Goal: Task Accomplishment & Management: Use online tool/utility

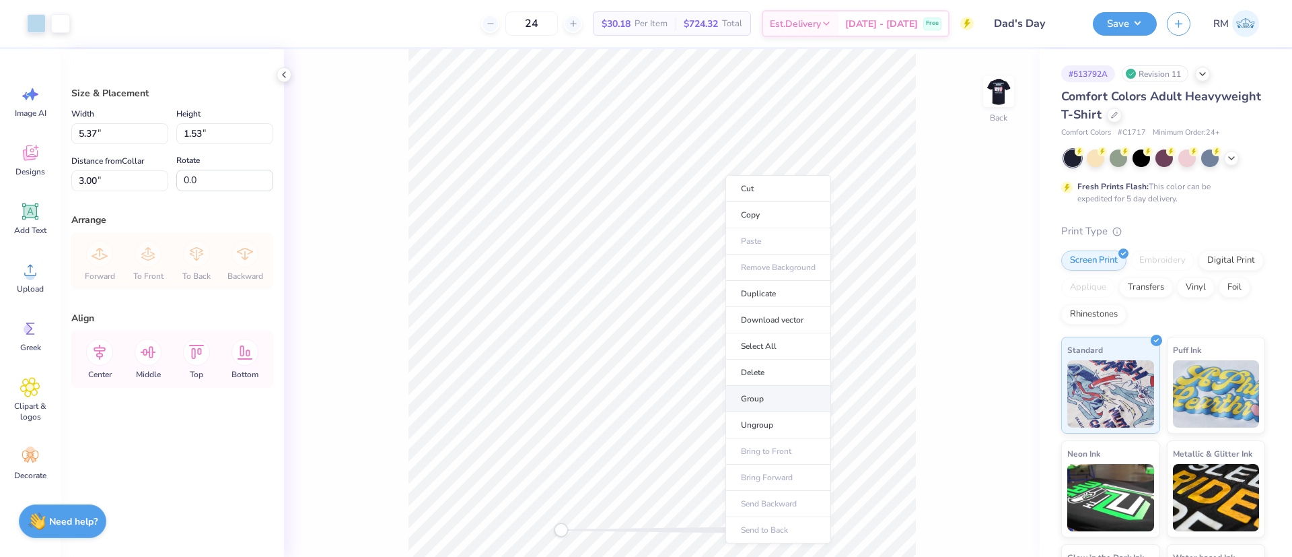
click at [744, 388] on li "Group" at bounding box center [778, 399] width 106 height 26
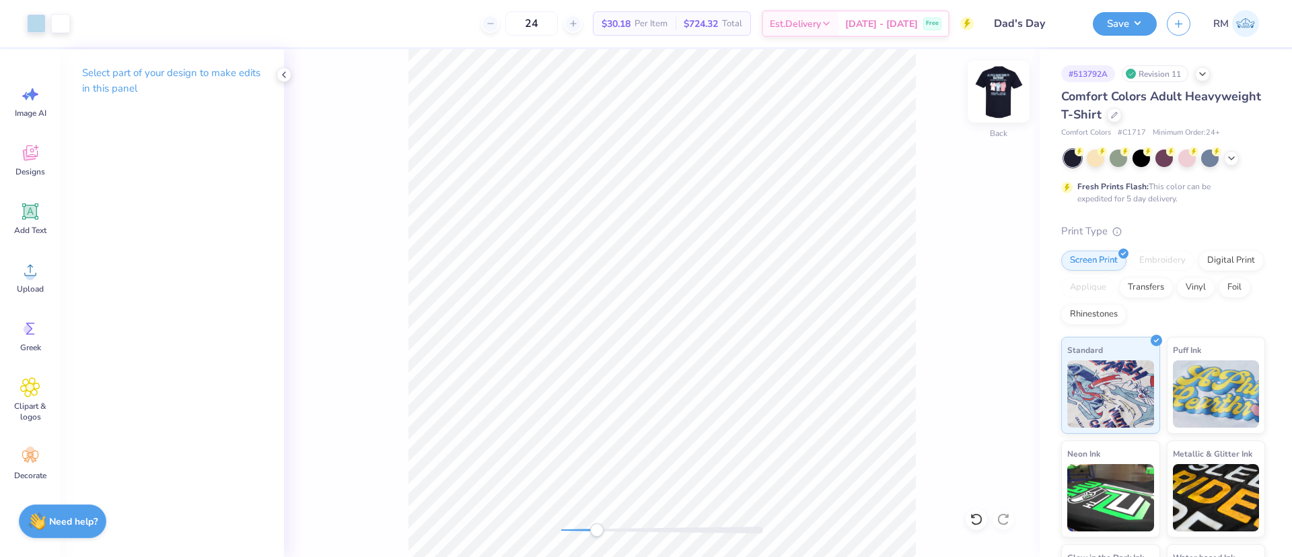
click at [995, 95] on img at bounding box center [999, 92] width 54 height 54
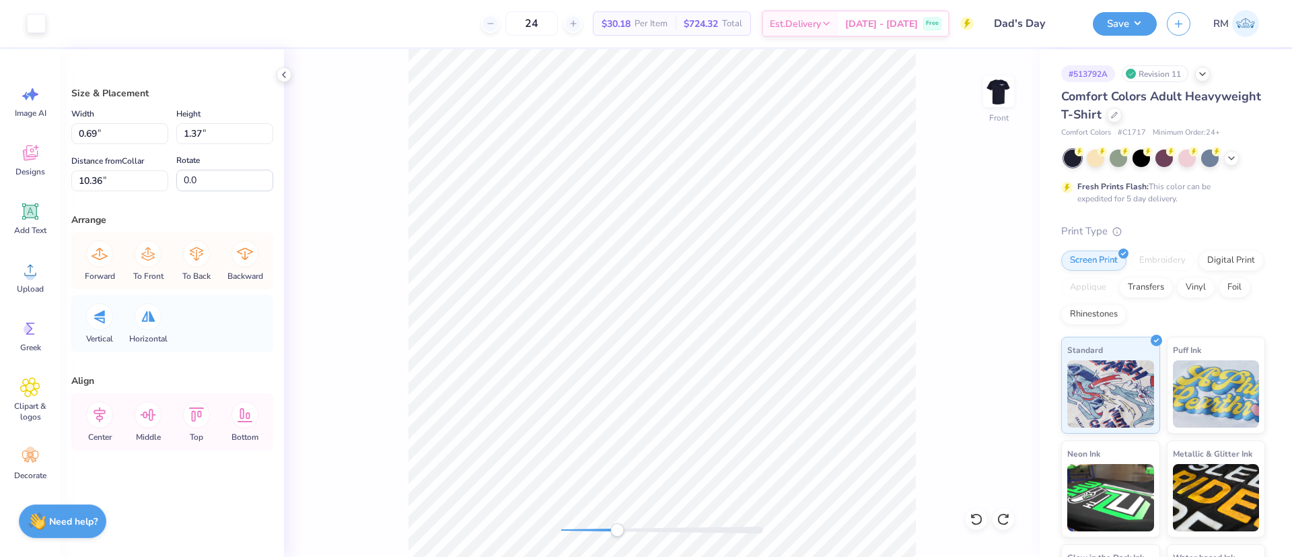
type input "3.09"
type input "5.29"
type input "8.55"
type input "0.68"
type input "1.37"
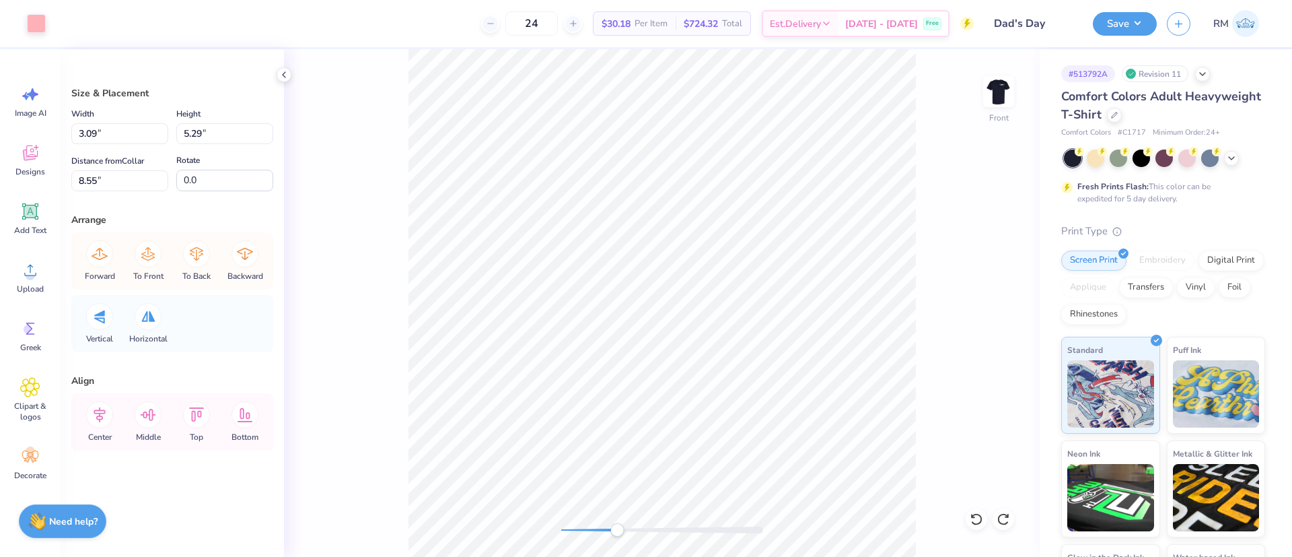
type input "10.42"
click at [977, 517] on icon at bounding box center [976, 518] width 13 height 13
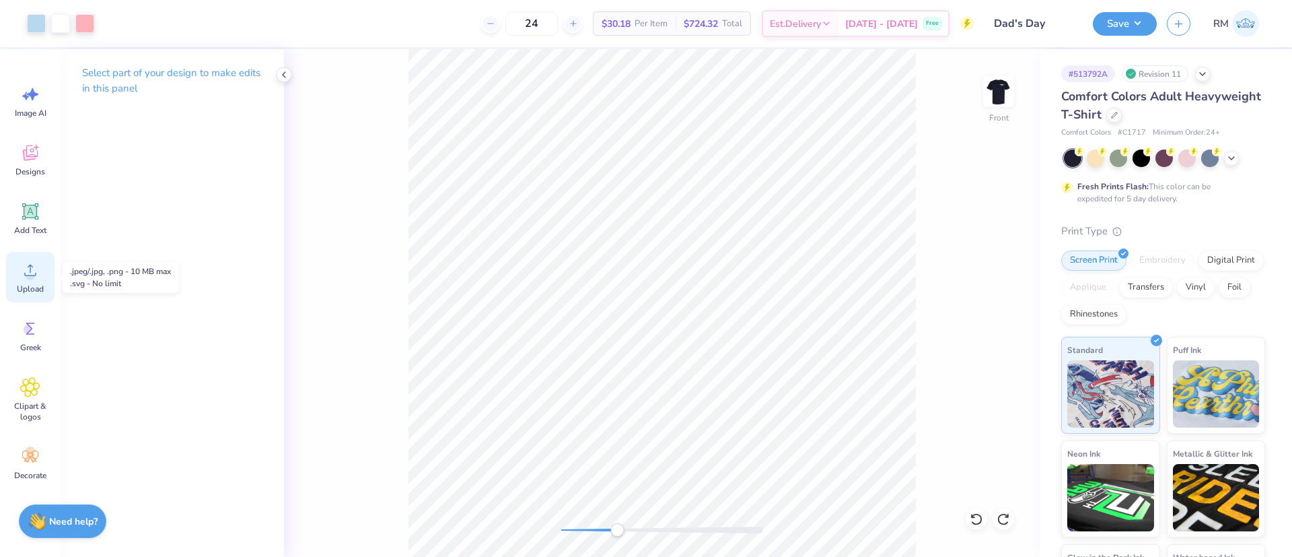
click at [32, 281] on div "Upload" at bounding box center [30, 277] width 48 height 50
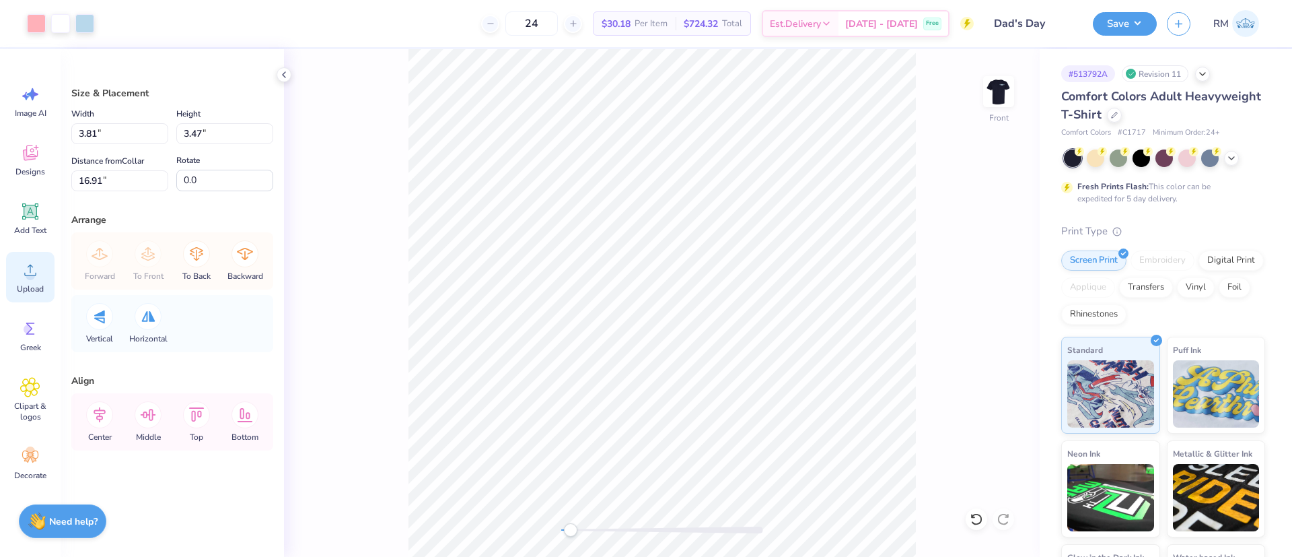
type input "3.81"
type input "3.47"
type input "16.91"
type input "3.81"
type input "3.47"
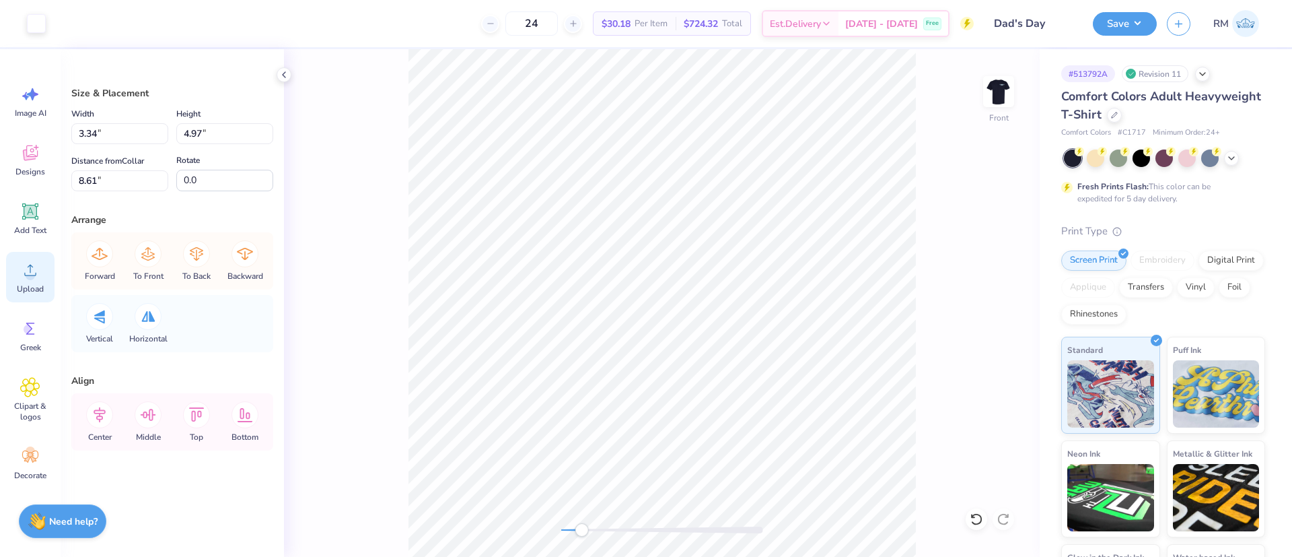
type input "16.91"
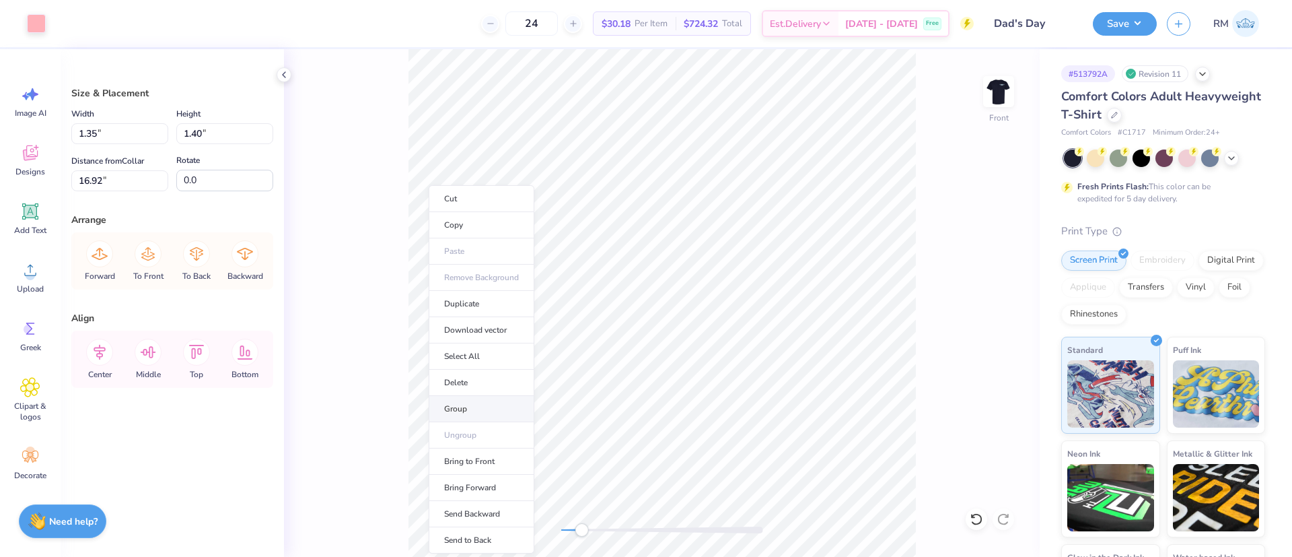
click at [471, 405] on li "Group" at bounding box center [482, 409] width 106 height 26
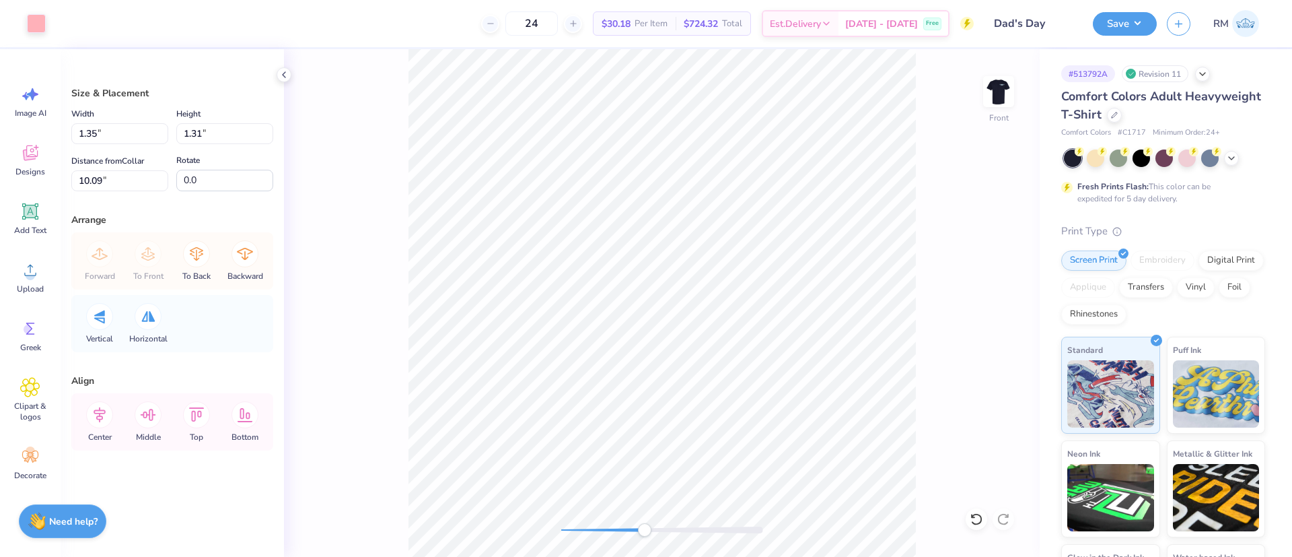
type input "1.27"
type input "1.31"
type input "10.09"
type input "0.55"
type input "1.30"
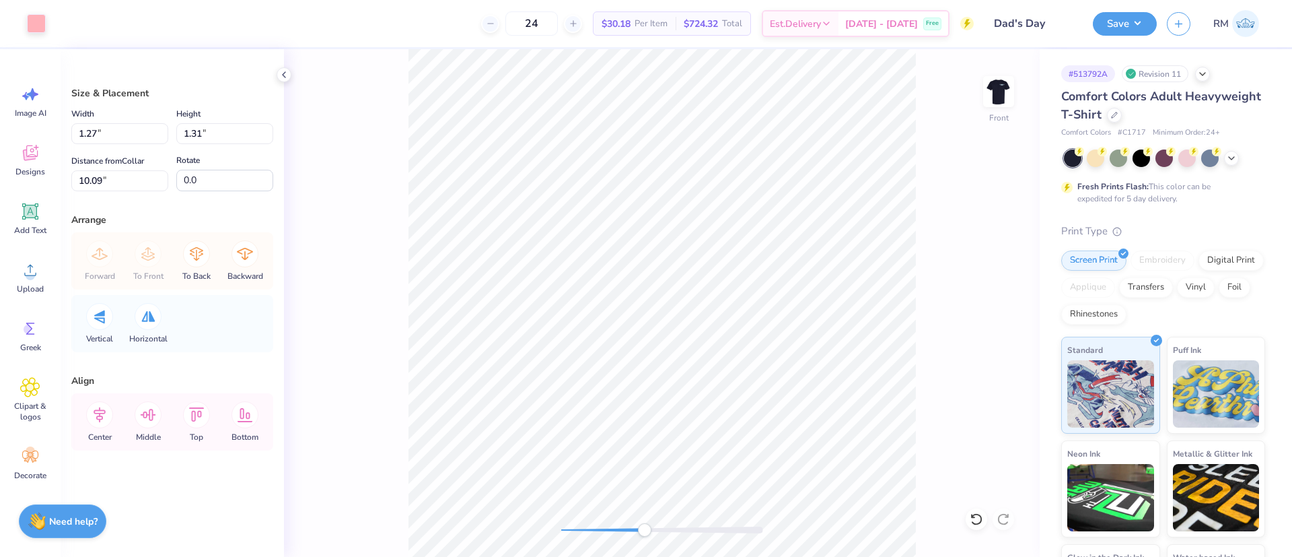
type input "10.11"
type input "1.33"
type input "1.32"
type input "10.10"
type input "0.90"
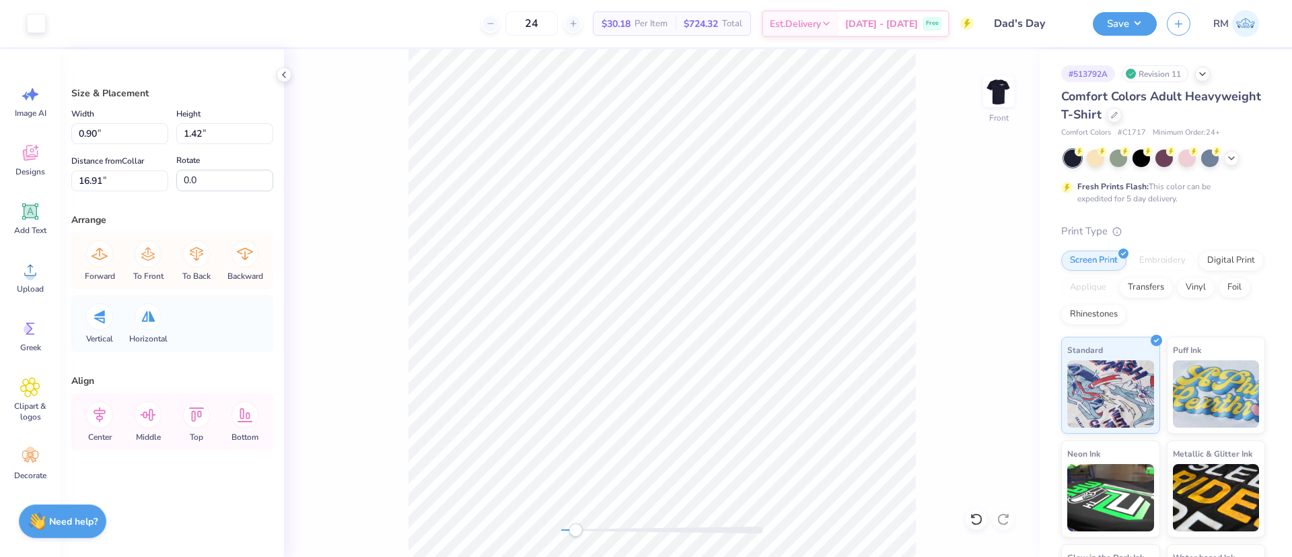
type input "1.42"
type input "16.91"
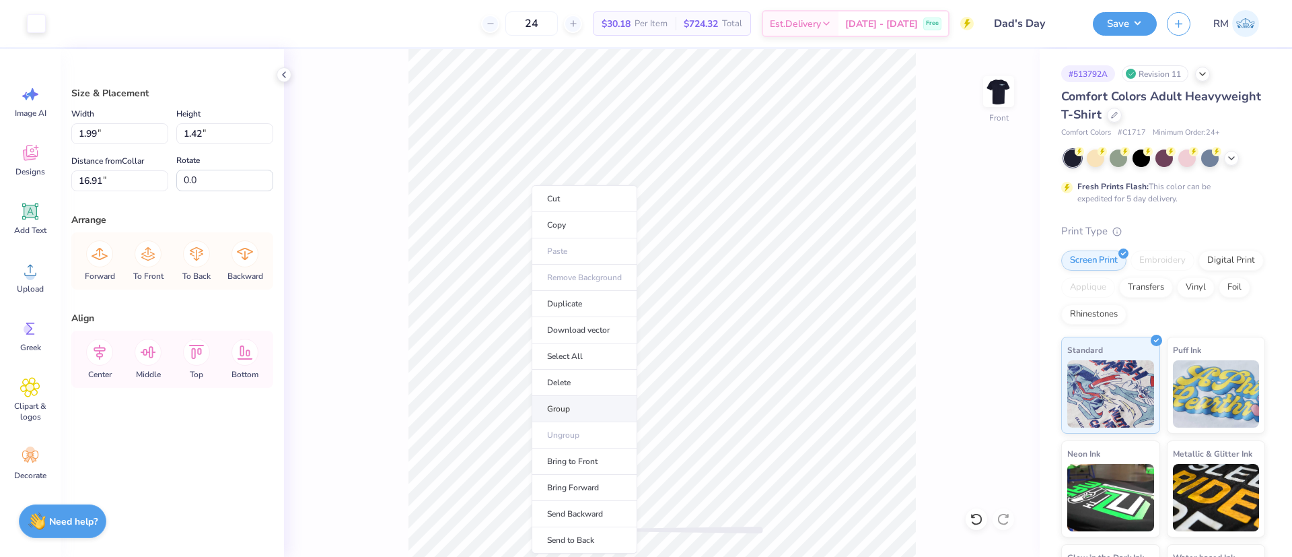
click at [567, 404] on li "Group" at bounding box center [585, 409] width 106 height 26
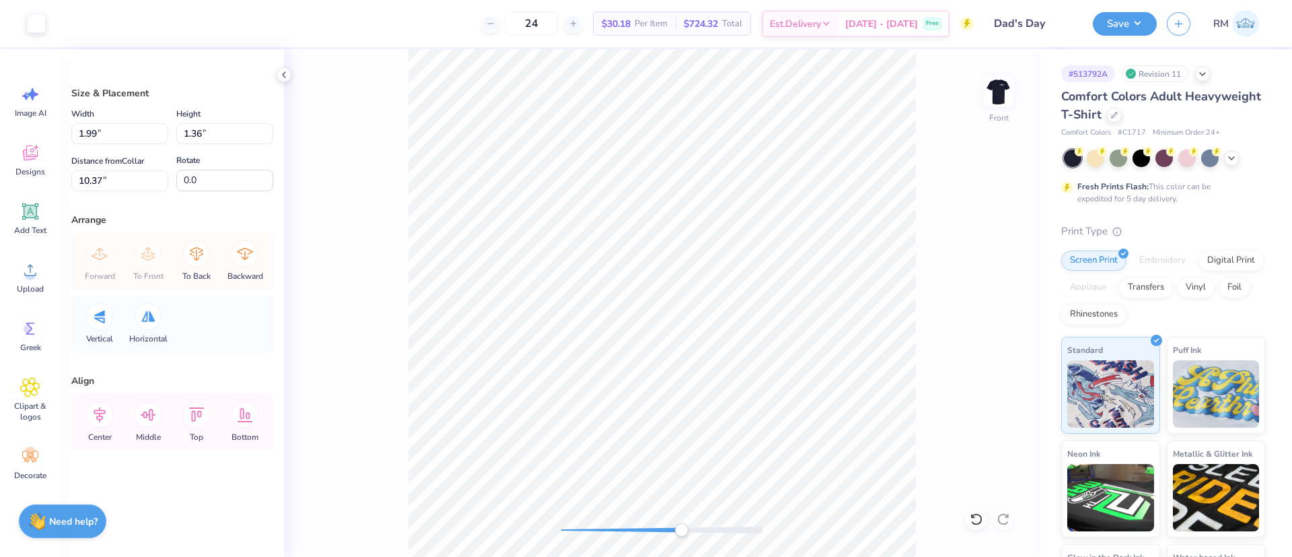
type input "1.91"
type input "1.36"
type input "10.37"
type input "1.39"
type input "1.00"
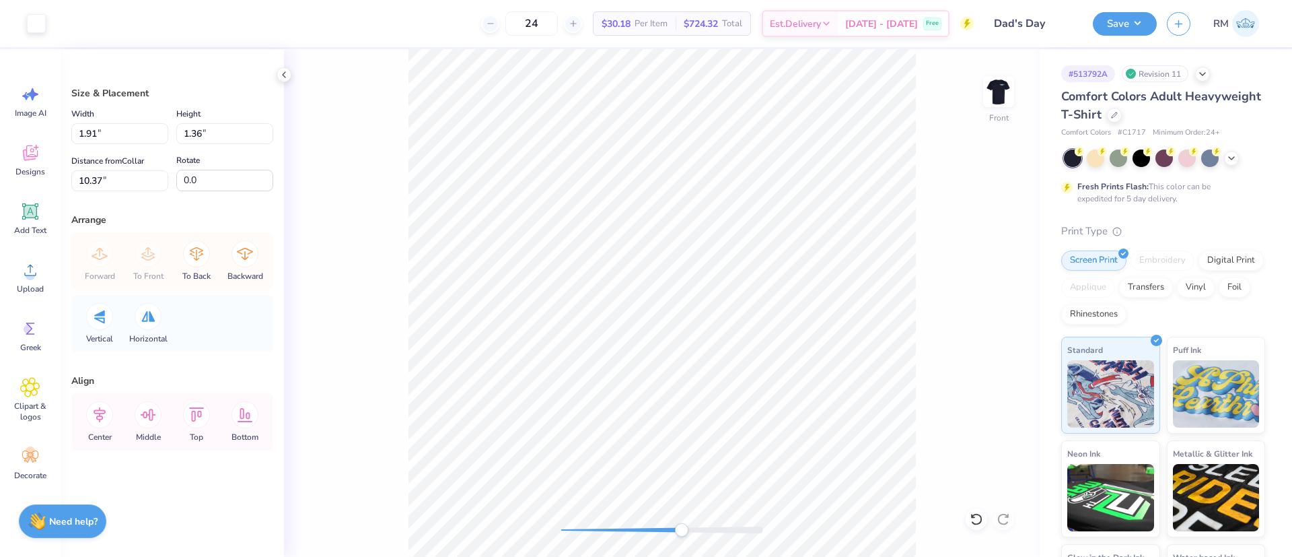
type input "11.47"
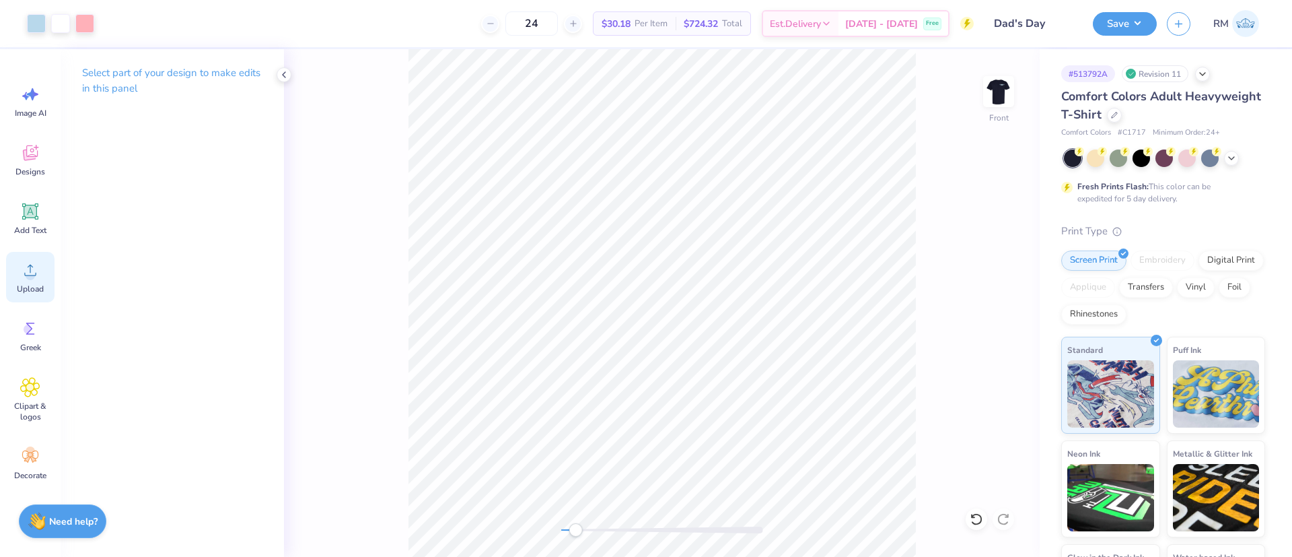
click at [31, 286] on span "Upload" at bounding box center [30, 288] width 27 height 11
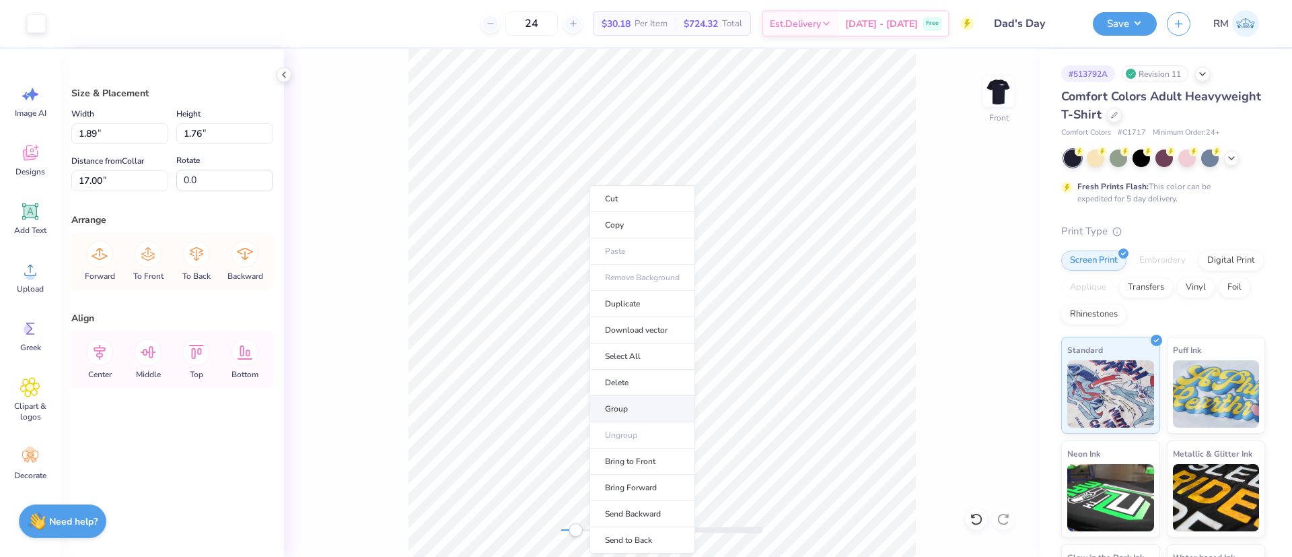
click at [608, 400] on li "Group" at bounding box center [643, 409] width 106 height 26
type input "1.88"
type input "1.78"
type input "19.51"
click at [633, 402] on li "Group" at bounding box center [648, 409] width 106 height 26
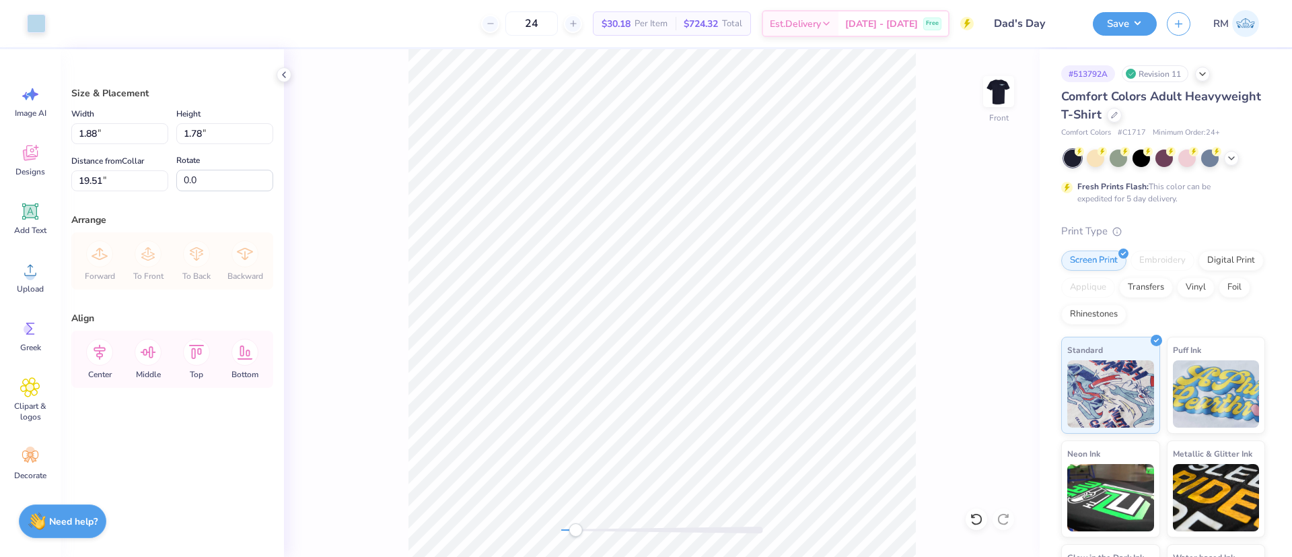
type input "1.89"
type input "1.76"
type input "17.00"
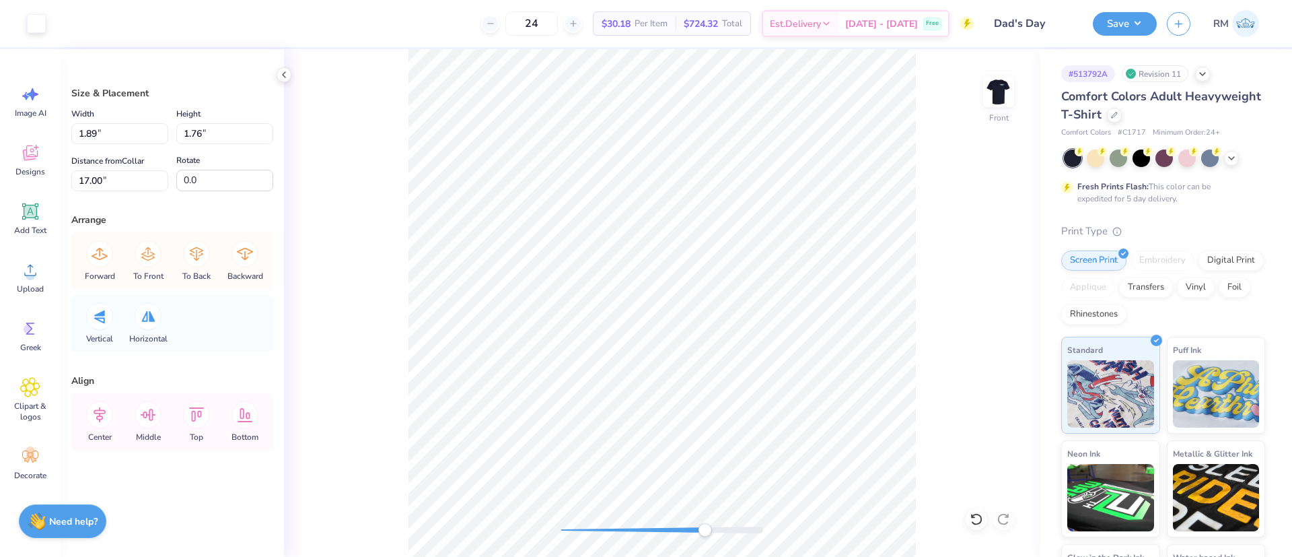
type input "1.47"
type input "1.37"
type input "10.35"
type input "2.95"
type input "4.80"
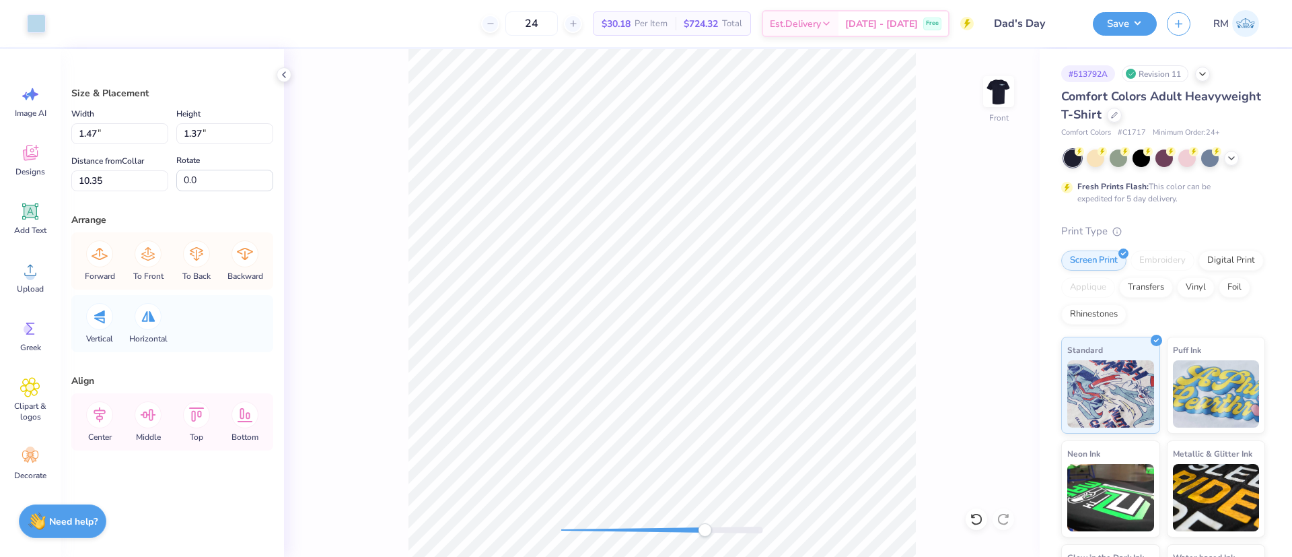
type input "9.01"
click at [970, 520] on icon at bounding box center [976, 518] width 13 height 13
type input "0.57"
type input "1.35"
type input "1.50"
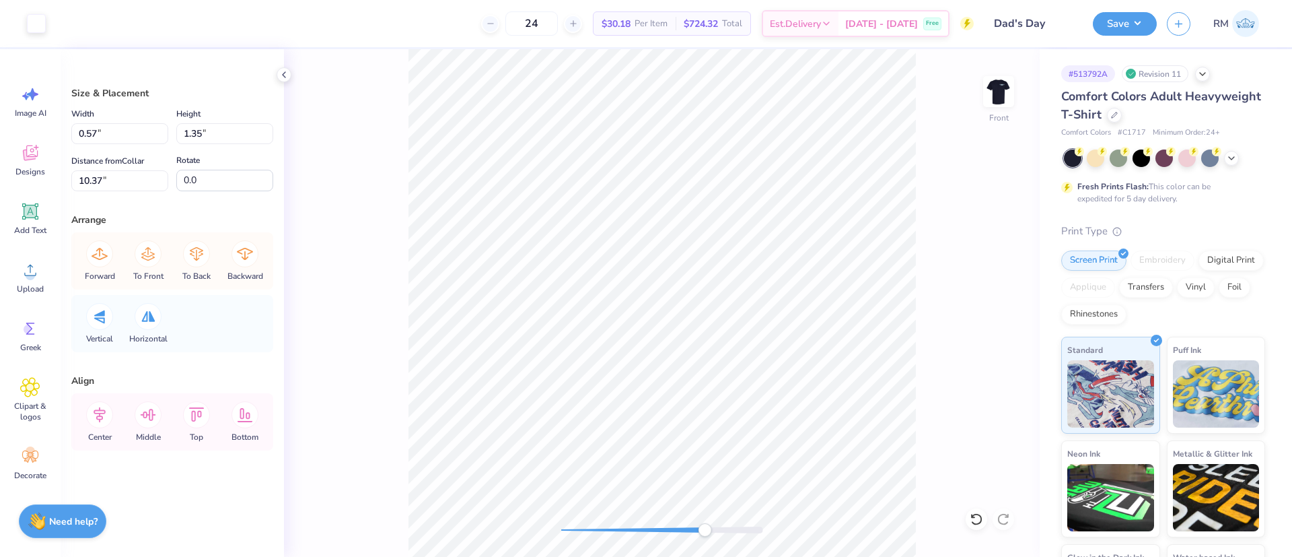
type input "1.37"
type input "10.36"
type input "1.44"
type input "1.36"
type input "10.43"
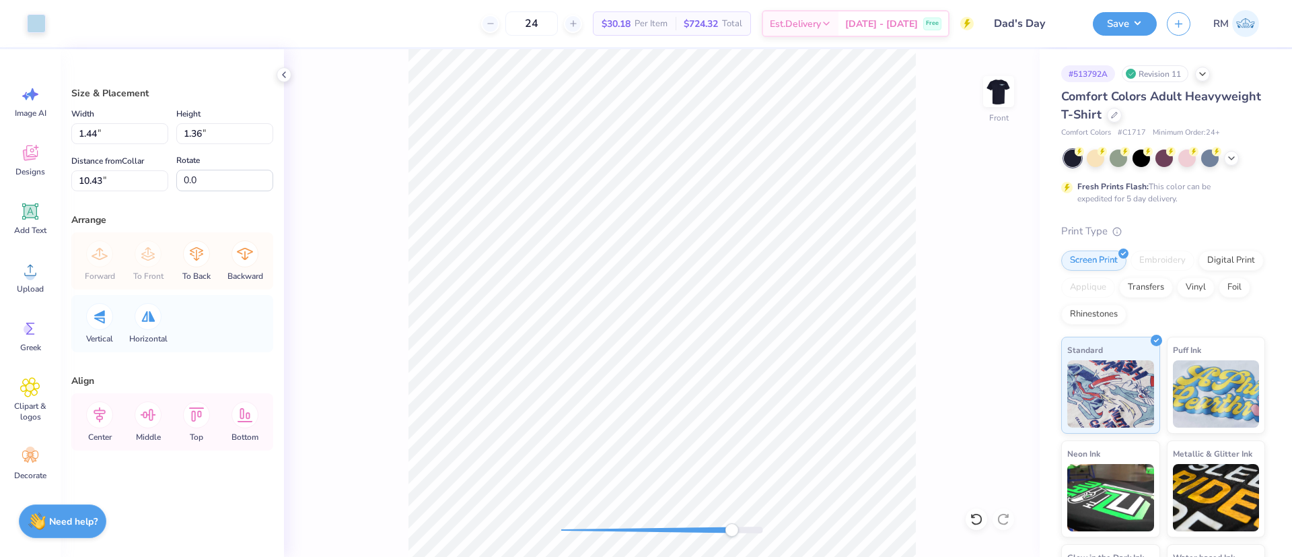
type input "3.09"
type input "5.29"
type input "8.55"
type input "0.64"
type input "1.35"
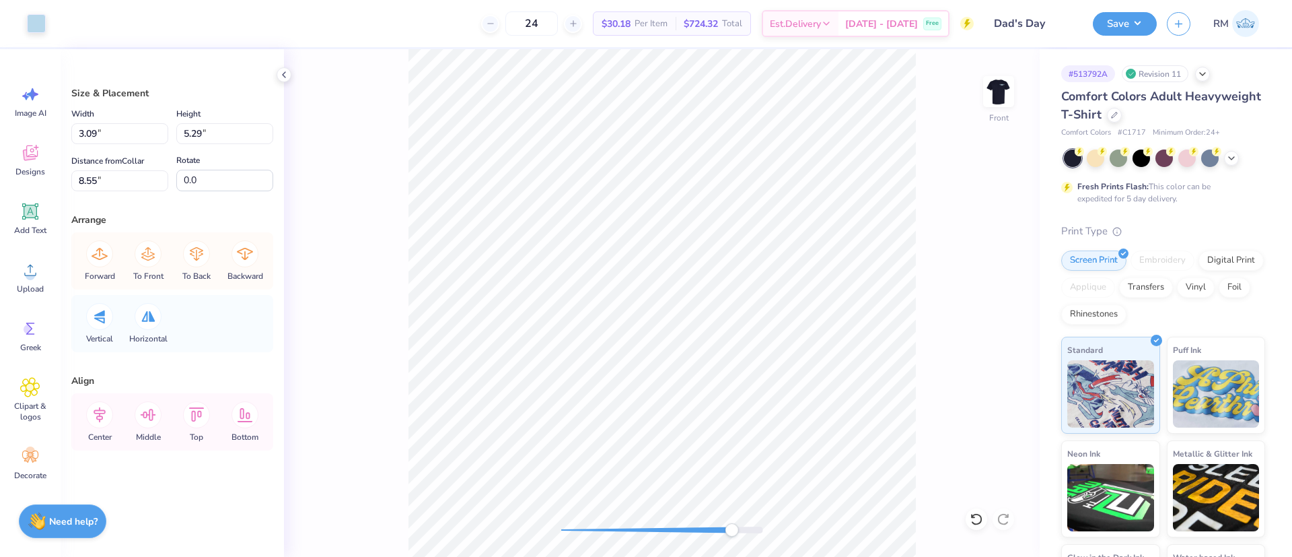
type input "10.43"
click at [975, 520] on icon at bounding box center [976, 518] width 13 height 13
type input "0.68"
type input "1.37"
type input "10.42"
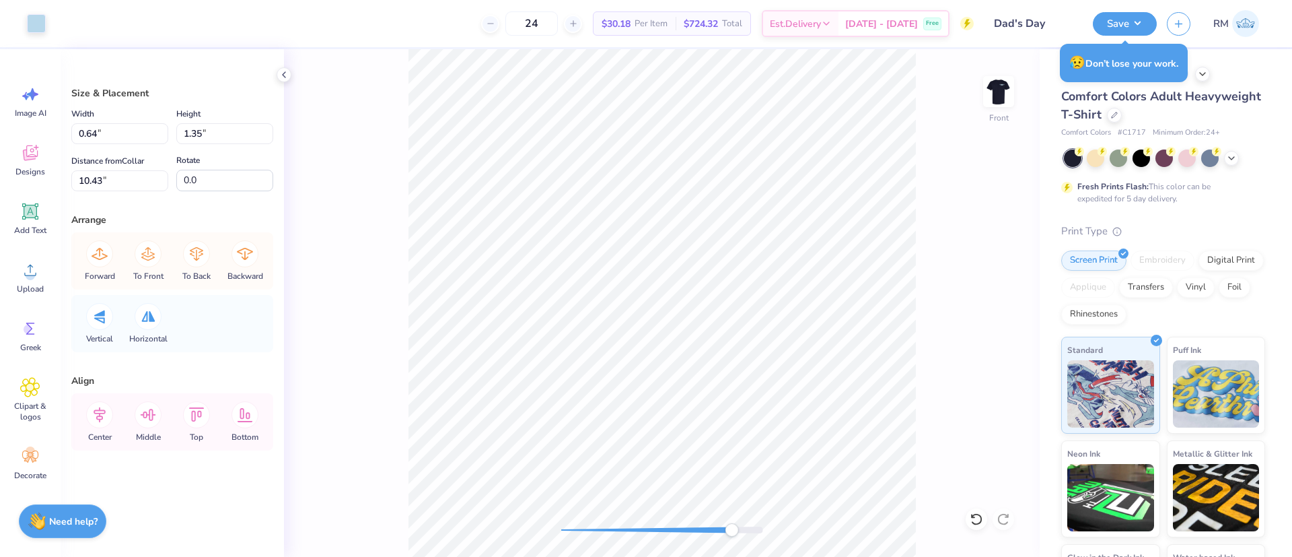
type input "0.64"
type input "1.35"
type input "10.43"
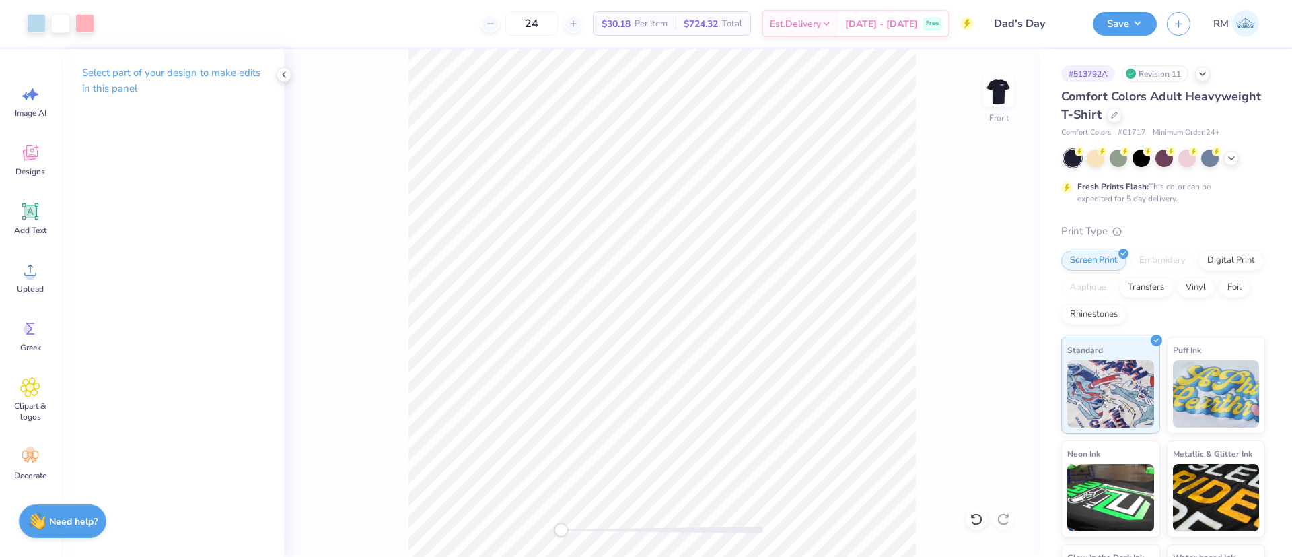
click at [443, 23] on div "Art colors 24 $30.18 Per Item $724.32 Total Est. Delivery Oct 9 - 12 Free Desig…" at bounding box center [646, 278] width 1292 height 557
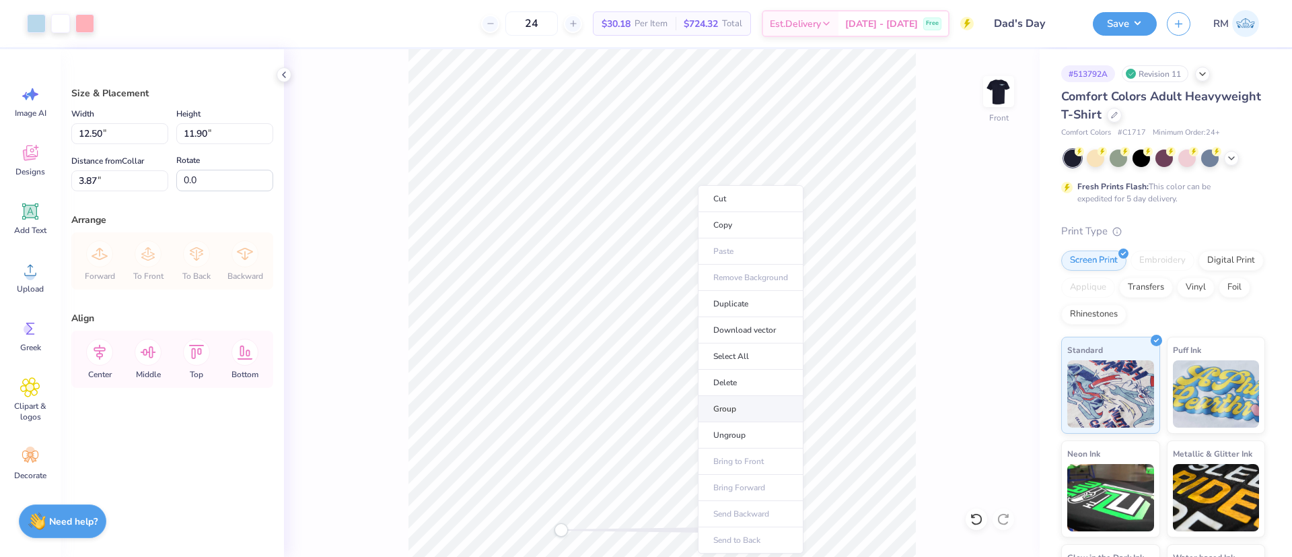
click at [752, 402] on li "Group" at bounding box center [751, 409] width 106 height 26
drag, startPoint x: 120, startPoint y: 182, endPoint x: 0, endPoint y: 169, distance: 121.1
click at [0, 169] on div "Art colors 24 $30.18 Per Item $724.32 Total Est. Delivery Oct 9 - 12 Free Desig…" at bounding box center [646, 278] width 1292 height 557
type input "3"
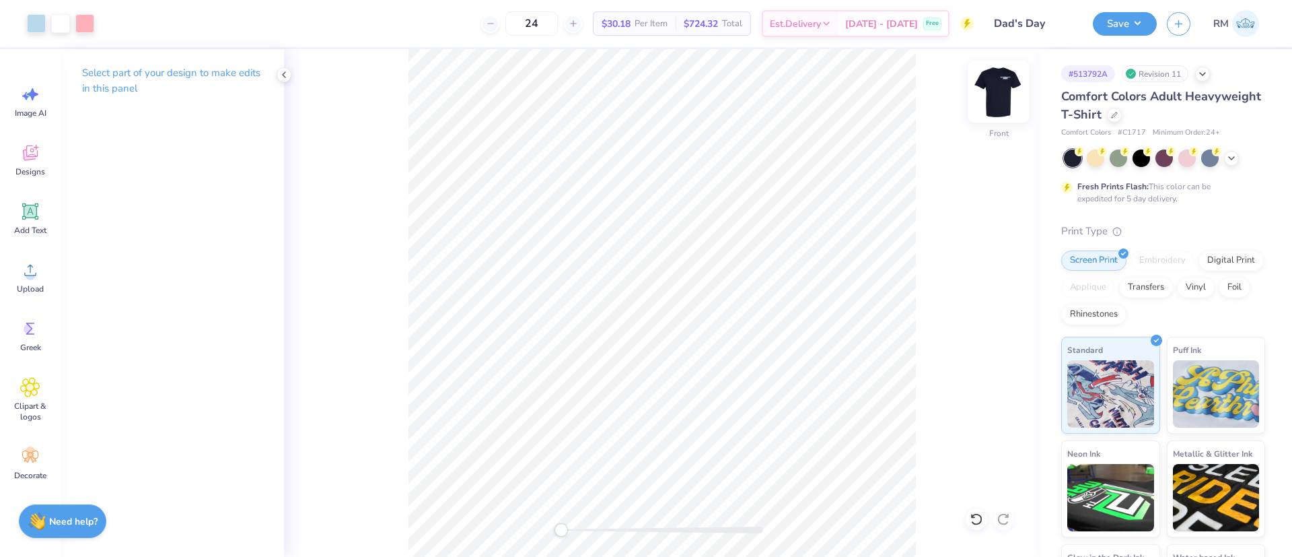
click at [986, 91] on img at bounding box center [999, 92] width 54 height 54
click at [1123, 26] on button "Save" at bounding box center [1125, 22] width 64 height 24
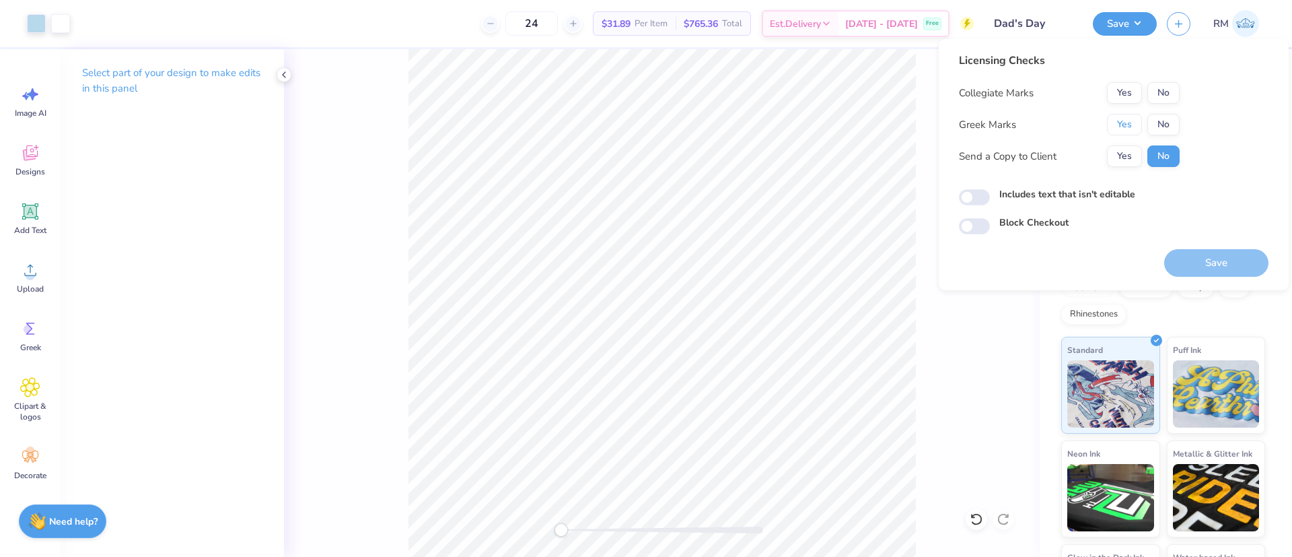
drag, startPoint x: 1125, startPoint y: 125, endPoint x: 1139, endPoint y: 112, distance: 19.5
click at [1125, 125] on button "Yes" at bounding box center [1124, 125] width 35 height 22
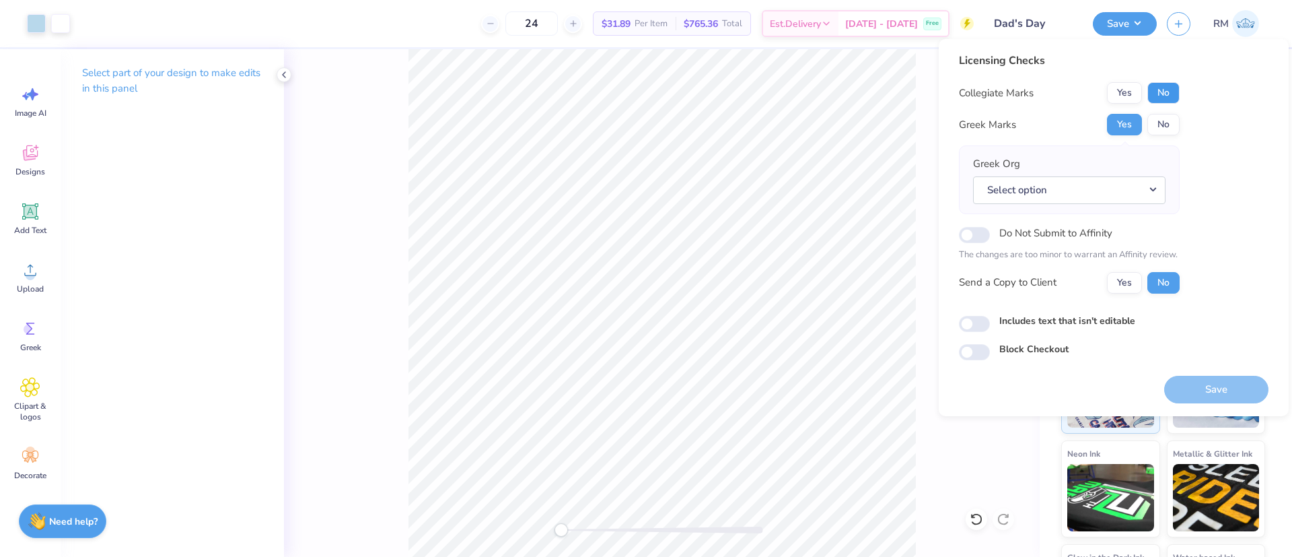
click at [1155, 90] on button "No" at bounding box center [1163, 93] width 32 height 22
click at [1106, 201] on button "Select option" at bounding box center [1069, 190] width 192 height 28
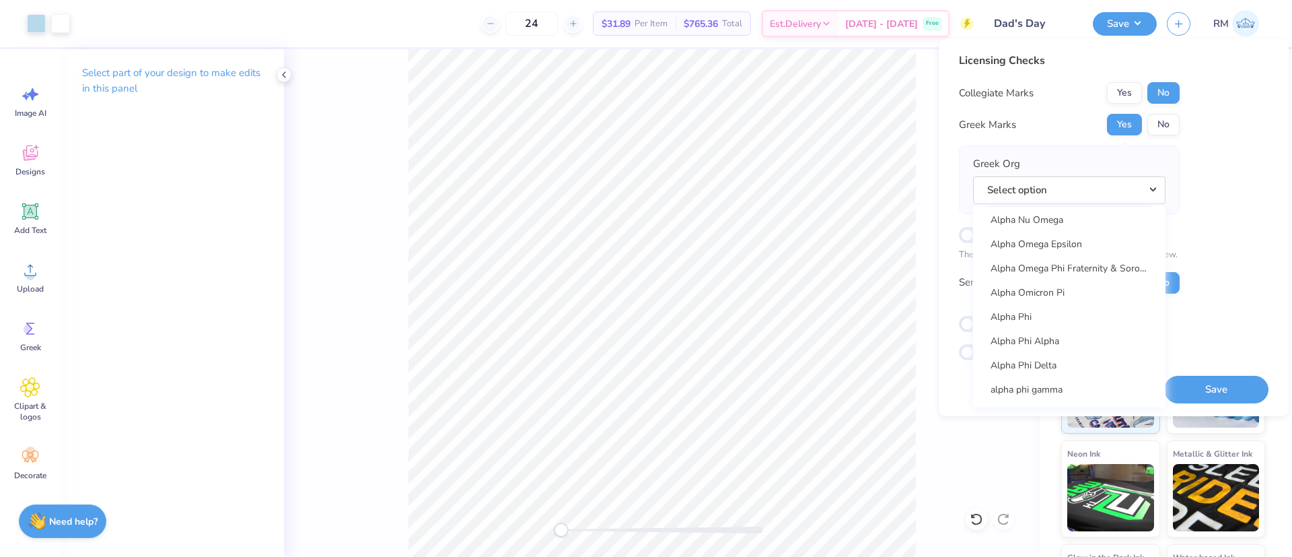
scroll to position [808, 0]
click at [1084, 241] on link "Alpha Omicron Pi" at bounding box center [1070, 238] width 182 height 22
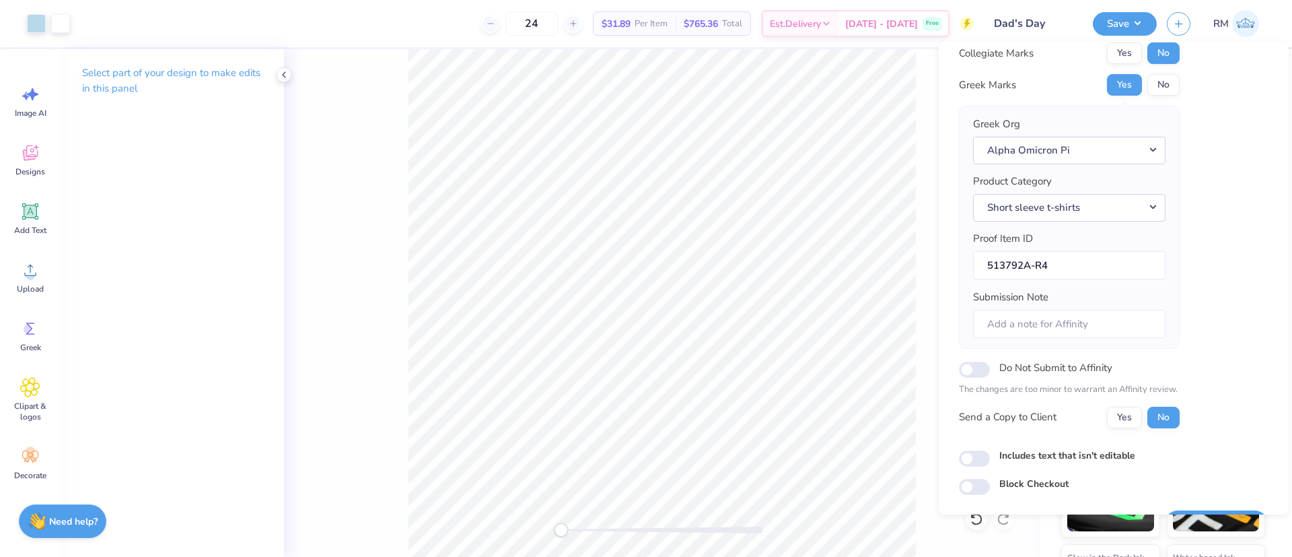
scroll to position [78, 0]
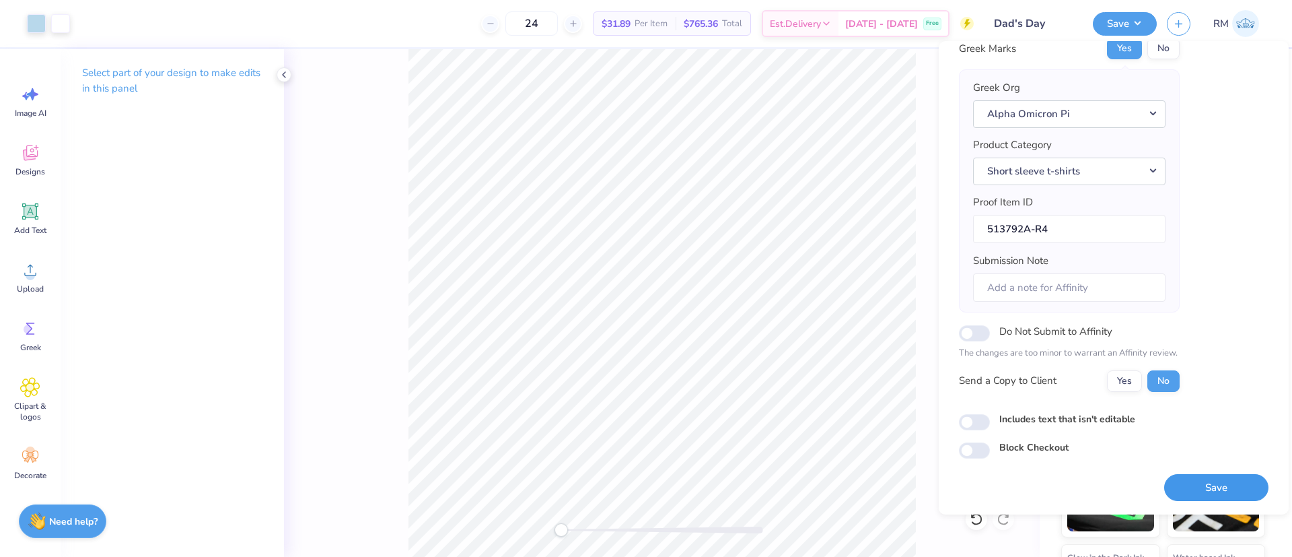
click at [1206, 489] on button "Save" at bounding box center [1216, 488] width 104 height 28
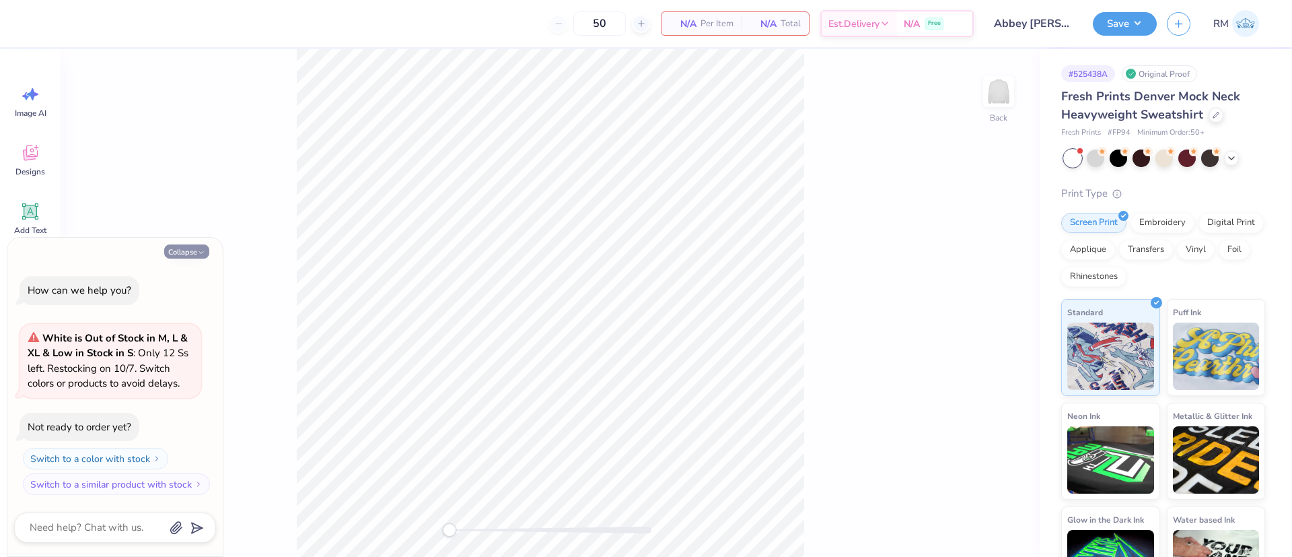
click at [178, 248] on button "Collapse" at bounding box center [186, 251] width 45 height 14
type textarea "x"
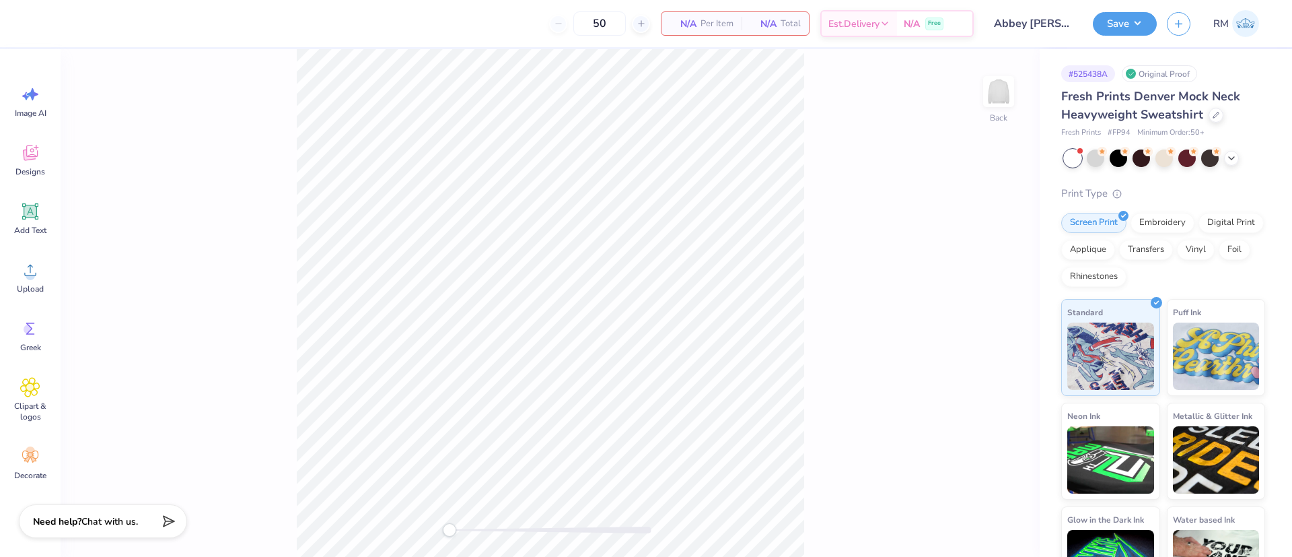
click at [22, 219] on icon at bounding box center [30, 211] width 20 height 20
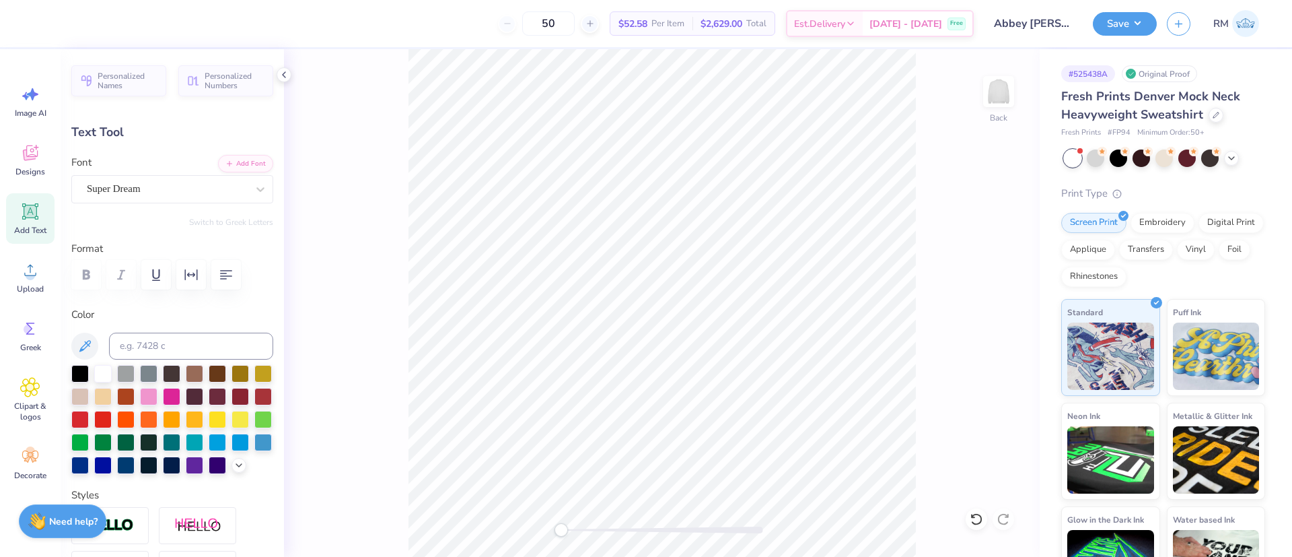
scroll to position [17, 2]
type textarea "Birdie"
click at [123, 187] on div "Super Dream" at bounding box center [166, 188] width 163 height 21
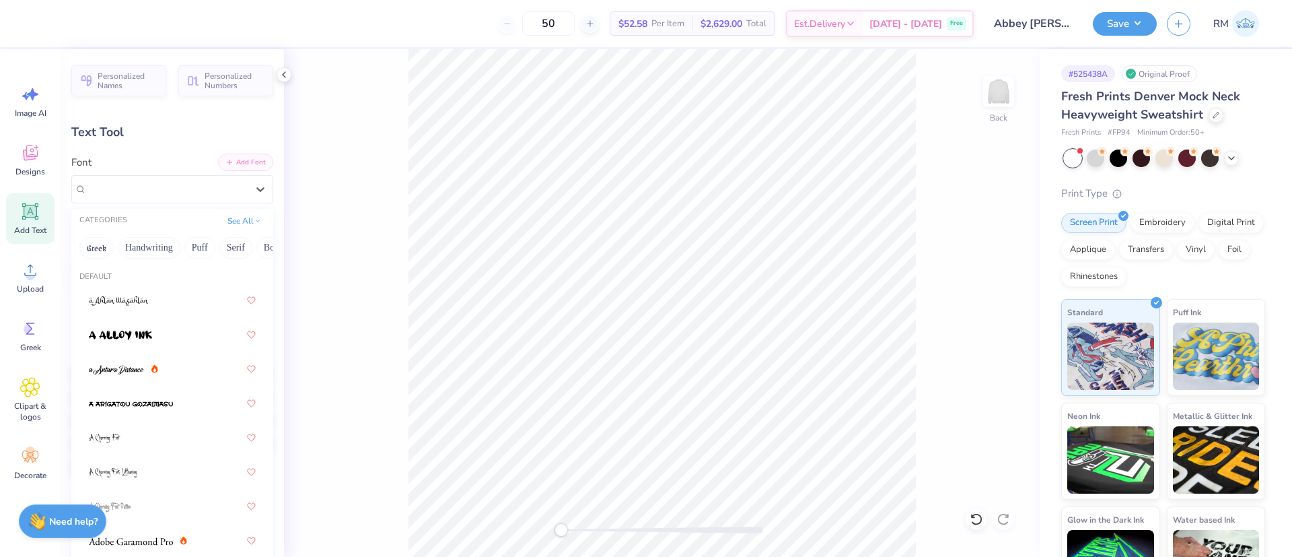
click at [231, 162] on button "Add Font" at bounding box center [245, 161] width 55 height 17
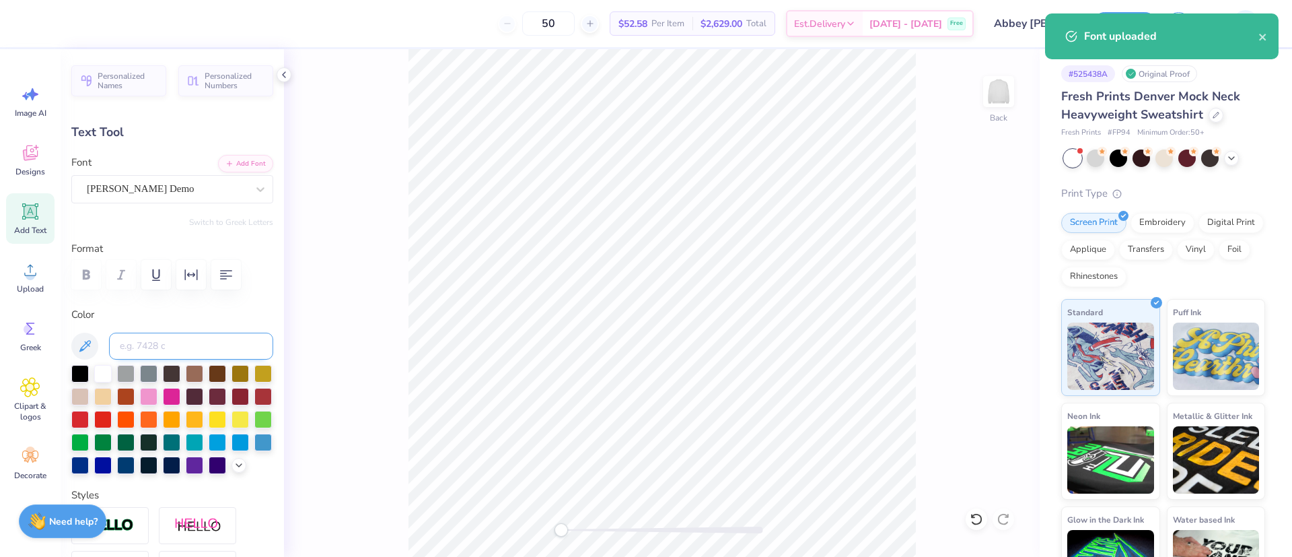
click at [157, 349] on input at bounding box center [191, 345] width 164 height 27
type input "200"
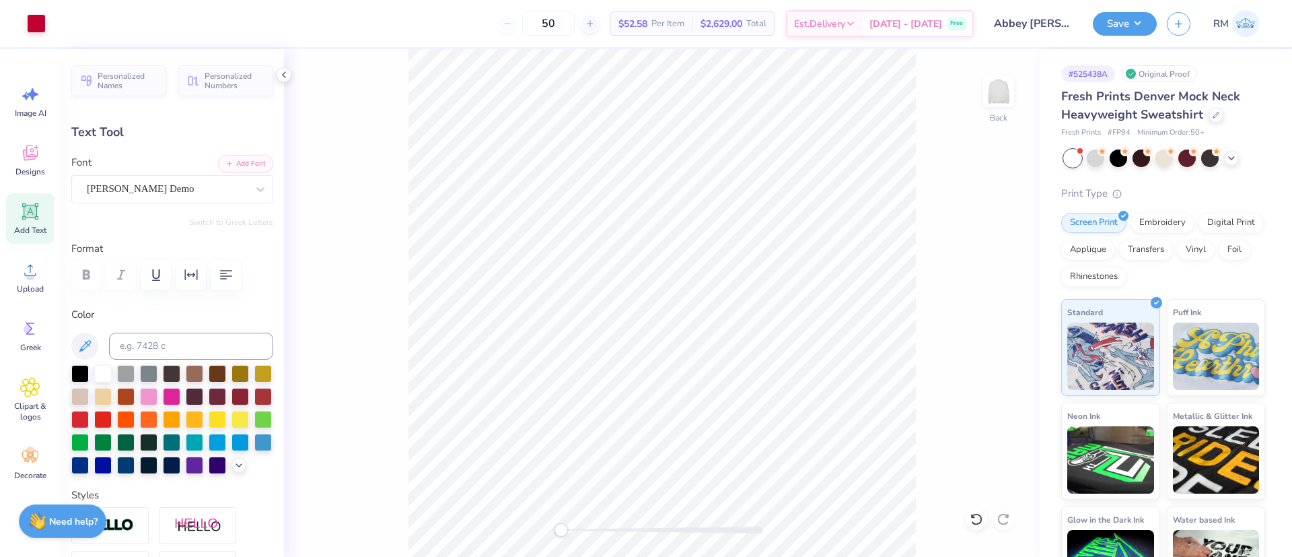
type input "6.63"
type input "1.90"
type input "9.05"
type input "10.01"
type input "2.86"
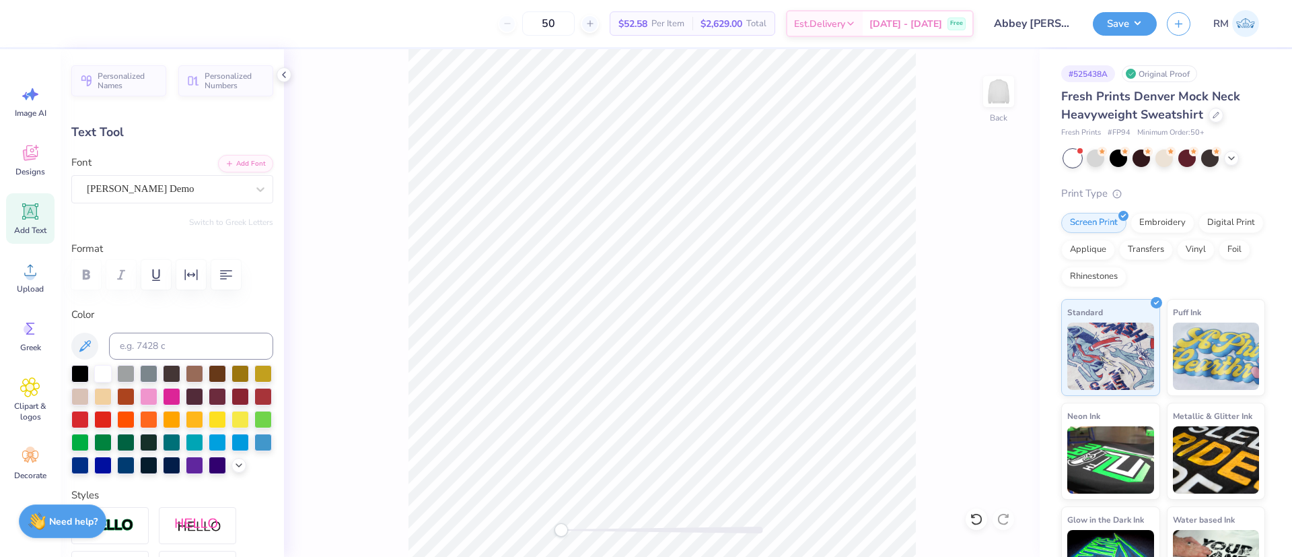
type input "8.09"
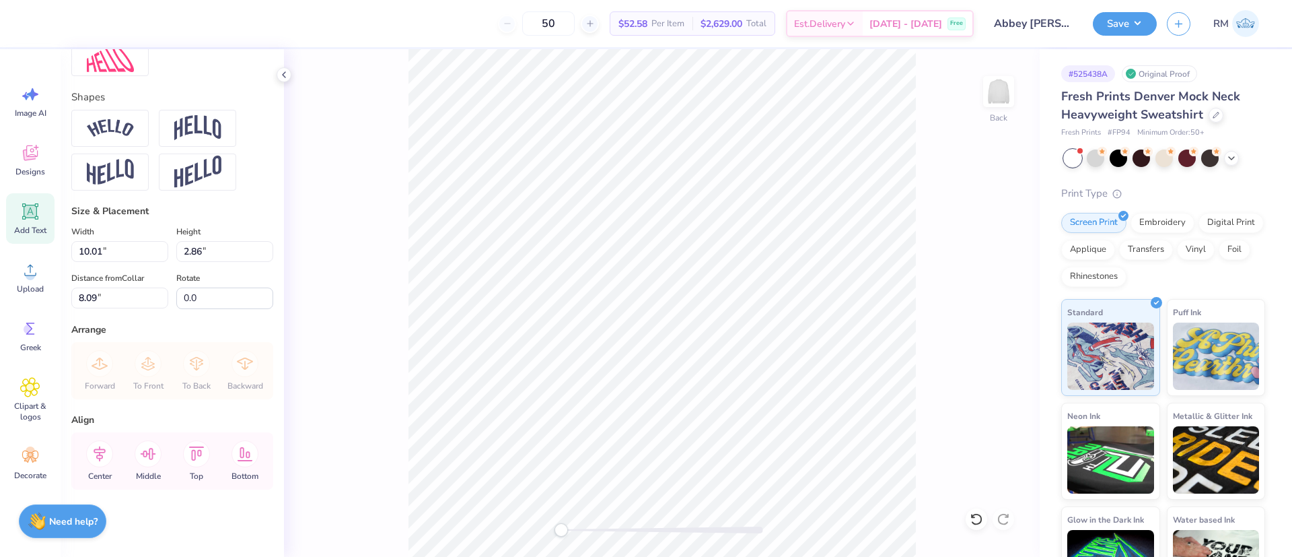
scroll to position [594, 0]
drag, startPoint x: 116, startPoint y: 240, endPoint x: 2, endPoint y: 232, distance: 114.7
click at [2, 232] on div "50 $52.58 Per Item $2,629.00 Total Est. Delivery [DATE] - [DATE] Free Design Ti…" at bounding box center [646, 278] width 1292 height 557
type input "10.00"
click at [89, 287] on input "8.09" at bounding box center [119, 297] width 97 height 21
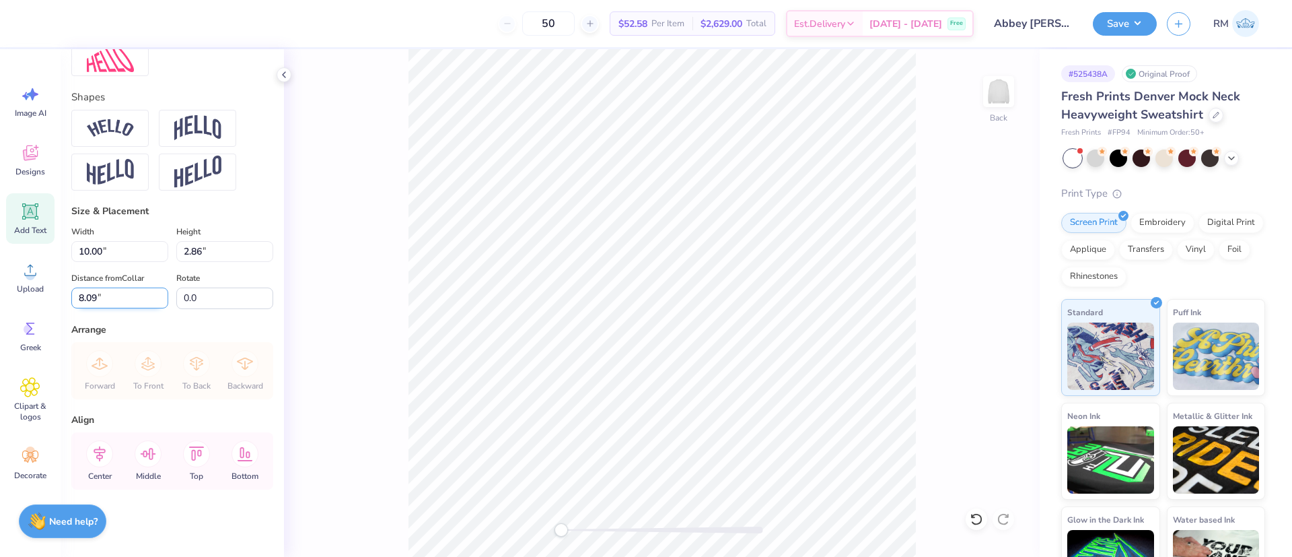
click at [89, 287] on input "8.09" at bounding box center [119, 297] width 97 height 21
click at [88, 287] on input "8.09" at bounding box center [119, 297] width 97 height 21
type input "2"
type input "3"
click at [106, 444] on icon at bounding box center [99, 453] width 27 height 27
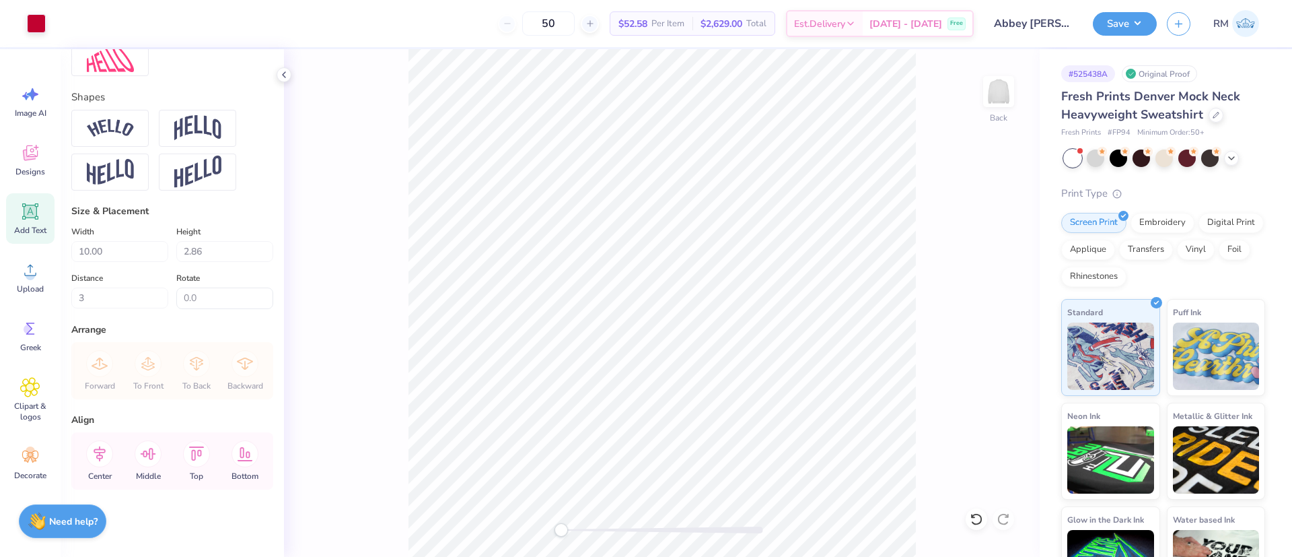
drag, startPoint x: 1098, startPoint y: 27, endPoint x: 1128, endPoint y: 38, distance: 31.5
click at [1098, 26] on button "Save" at bounding box center [1125, 24] width 64 height 24
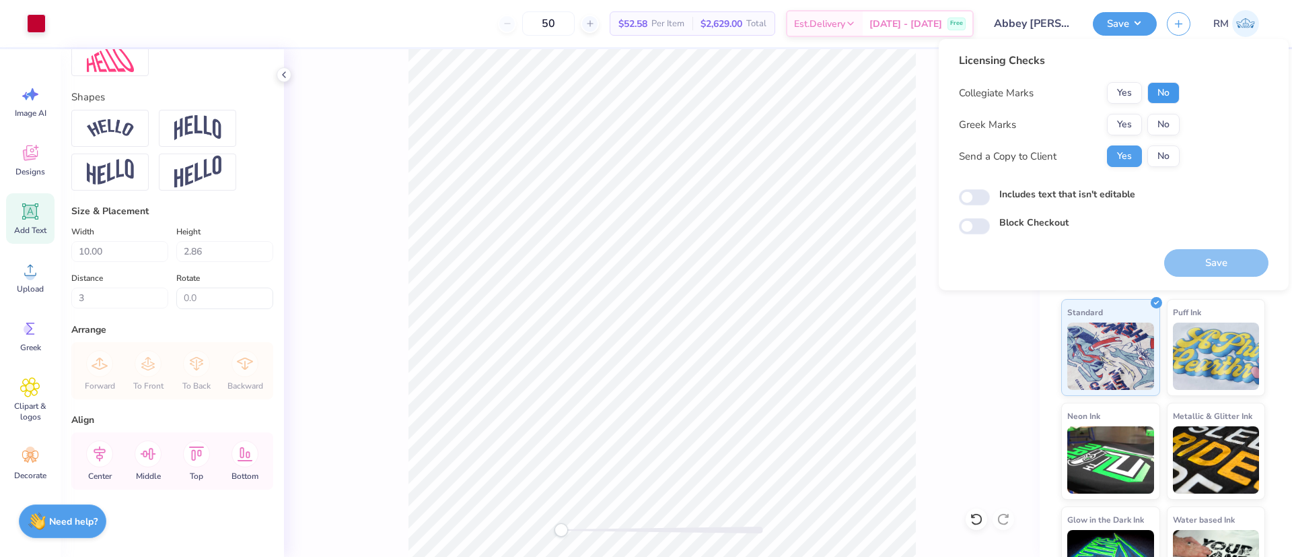
click at [1168, 98] on button "No" at bounding box center [1163, 93] width 32 height 22
click at [1166, 116] on button "No" at bounding box center [1163, 125] width 32 height 22
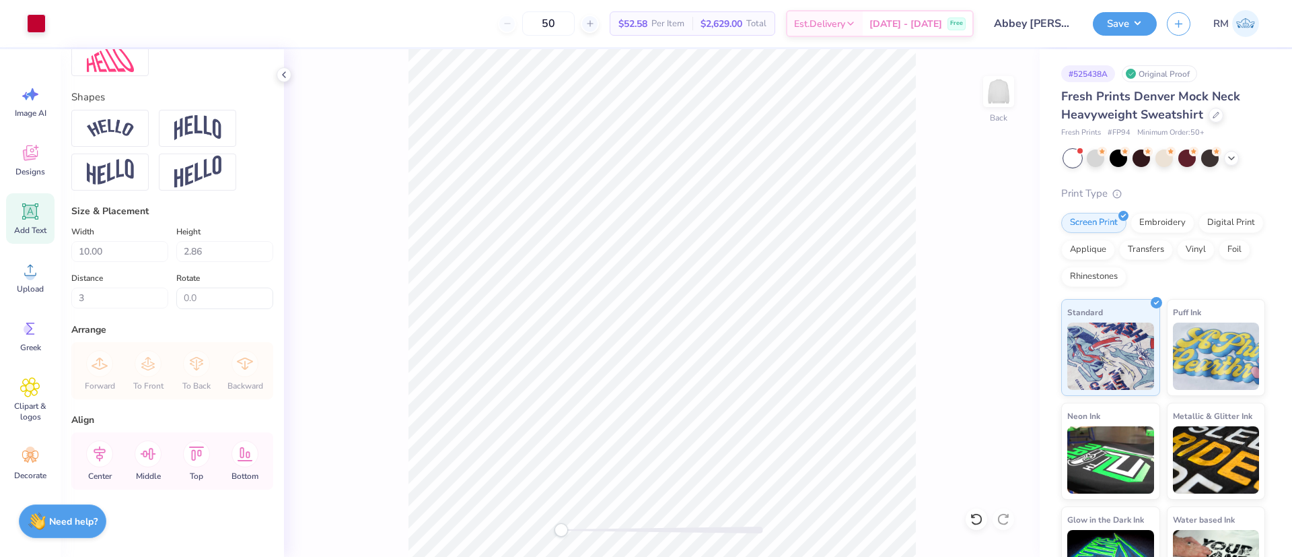
click at [1116, 38] on div "Save RM" at bounding box center [1192, 23] width 199 height 47
click at [1120, 10] on button "Save" at bounding box center [1125, 22] width 64 height 24
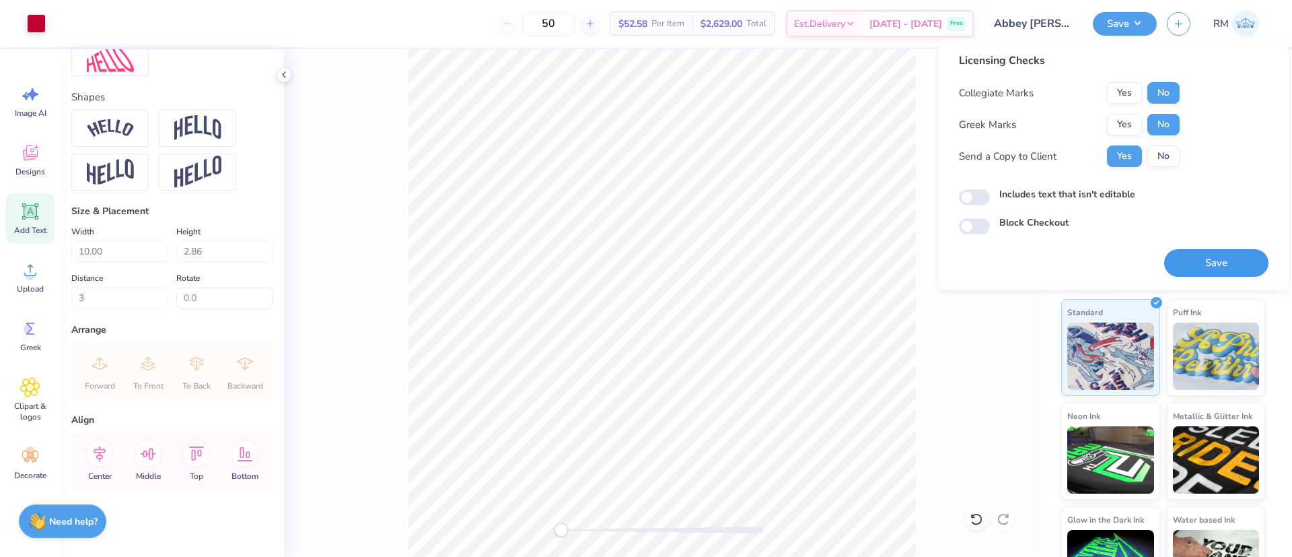
click at [1201, 249] on button "Save" at bounding box center [1216, 263] width 104 height 28
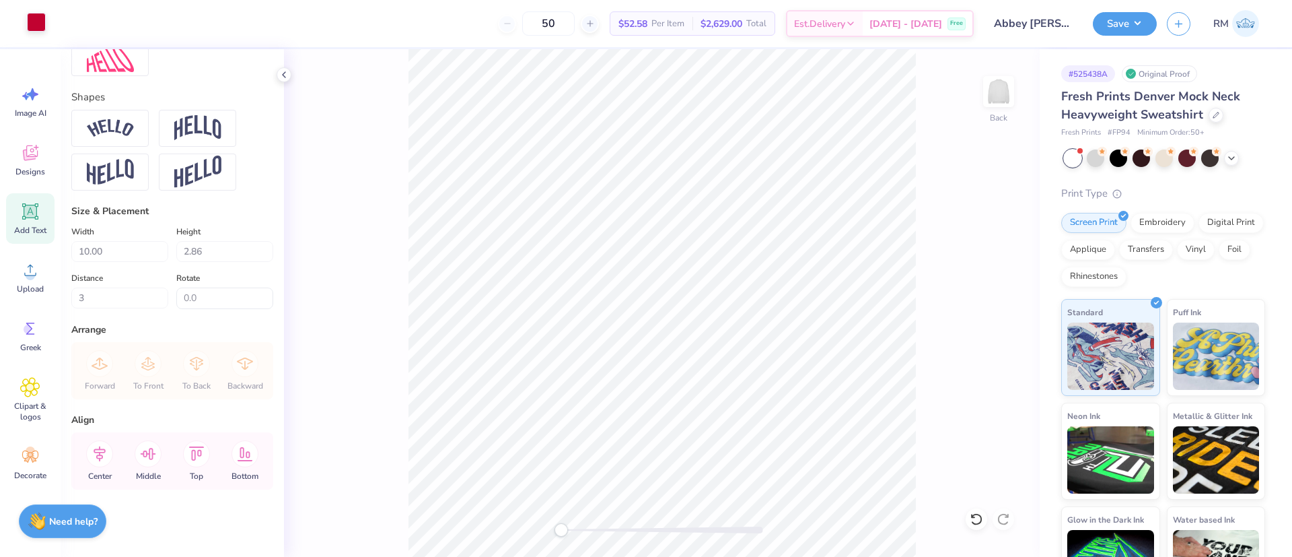
click at [40, 24] on div at bounding box center [36, 22] width 19 height 19
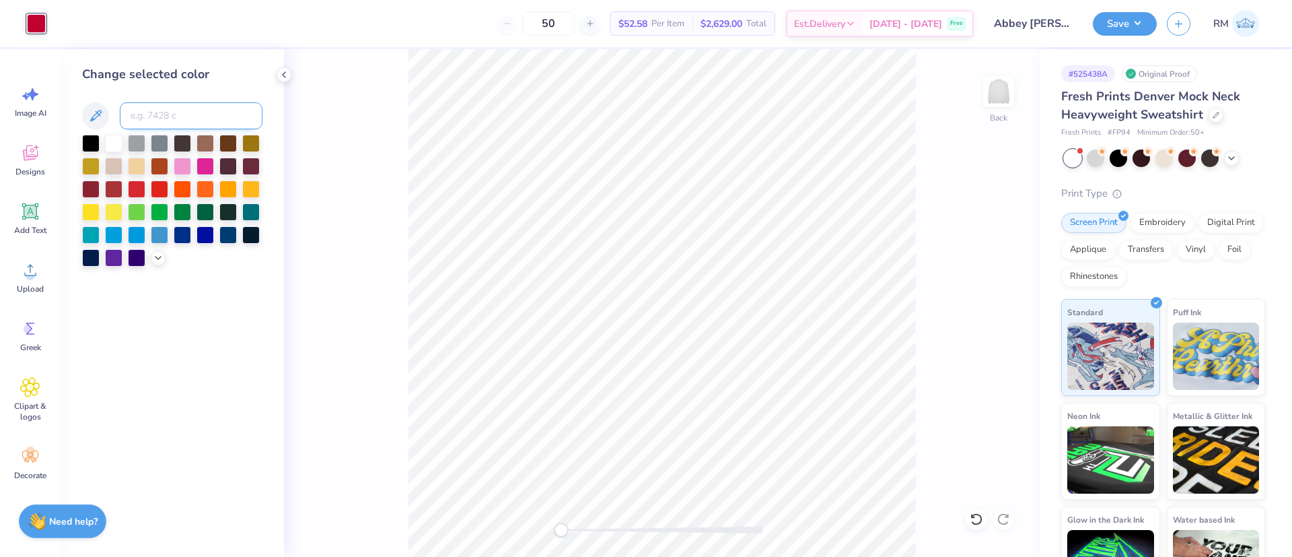
click at [159, 115] on input at bounding box center [191, 115] width 143 height 27
type input "201"
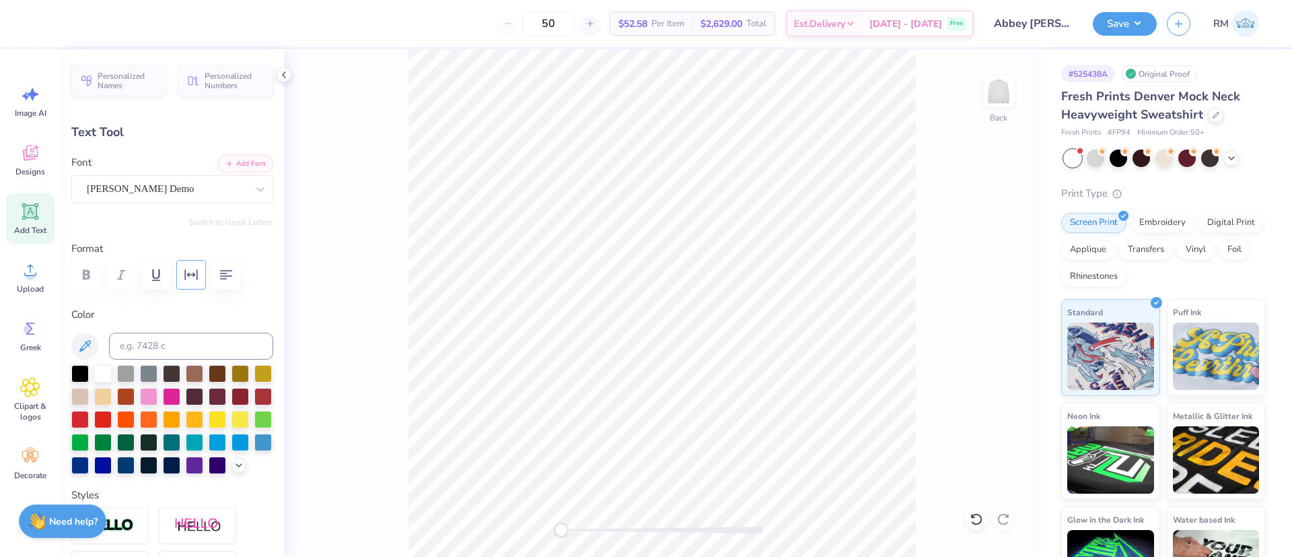
click at [201, 266] on button "button" at bounding box center [191, 275] width 30 height 30
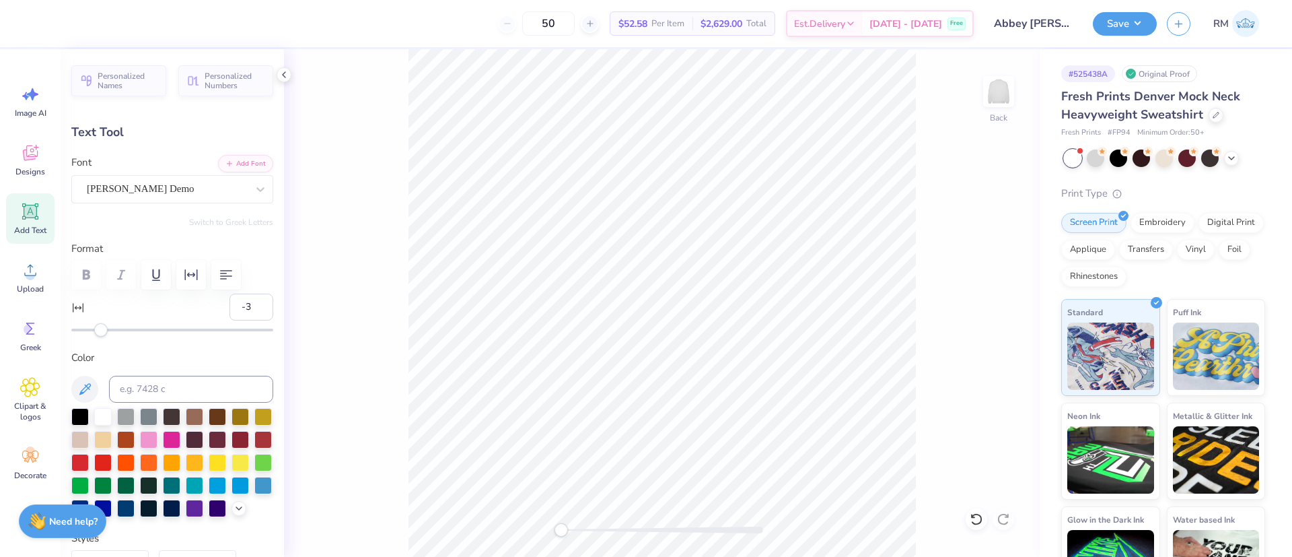
type input "-4"
click at [96, 331] on div "Accessibility label" at bounding box center [96, 329] width 13 height 13
type input "-2"
click at [99, 330] on div "Accessibility label" at bounding box center [99, 329] width 13 height 13
type input "-1"
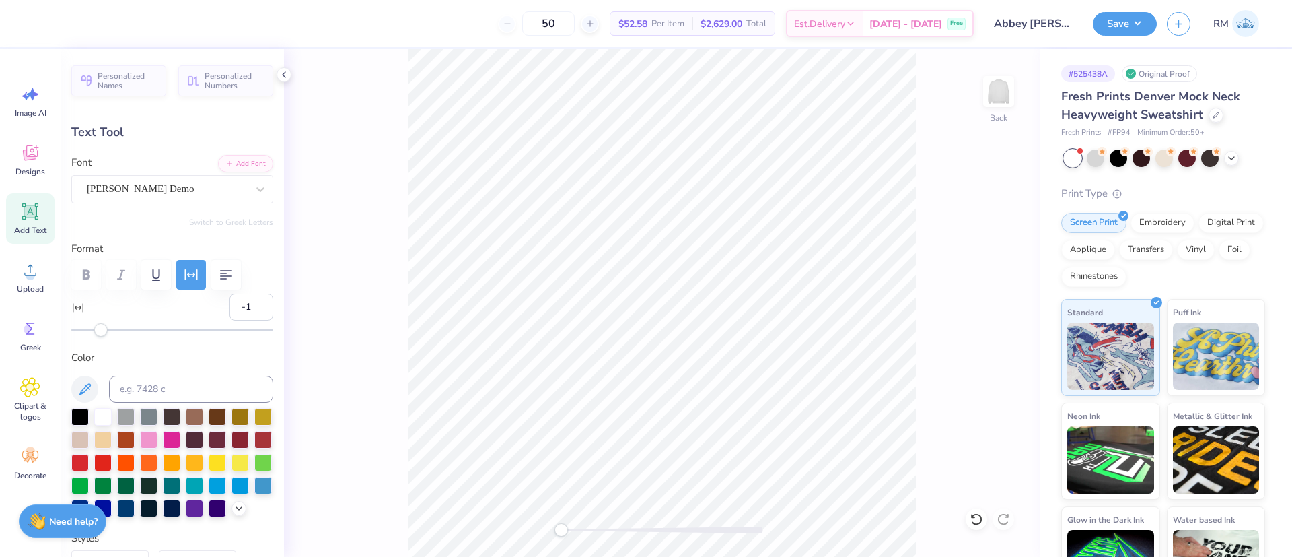
click at [102, 328] on div "Accessibility label" at bounding box center [100, 329] width 13 height 13
type input "-5"
click at [95, 333] on div "Accessibility label" at bounding box center [94, 329] width 13 height 13
type input "4"
drag, startPoint x: 100, startPoint y: 334, endPoint x: 108, endPoint y: 335, distance: 8.2
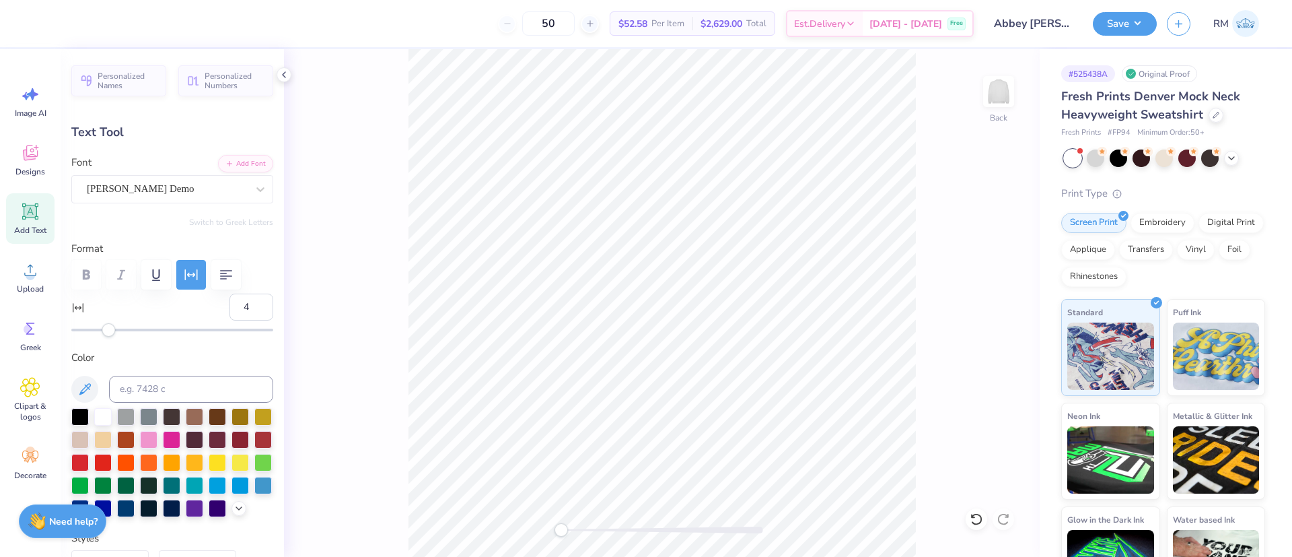
click at [108, 335] on div at bounding box center [172, 329] width 202 height 13
type input "3"
click at [106, 334] on div "Accessibility label" at bounding box center [106, 329] width 13 height 13
type input "1"
click at [104, 333] on div "Accessibility label" at bounding box center [103, 329] width 13 height 13
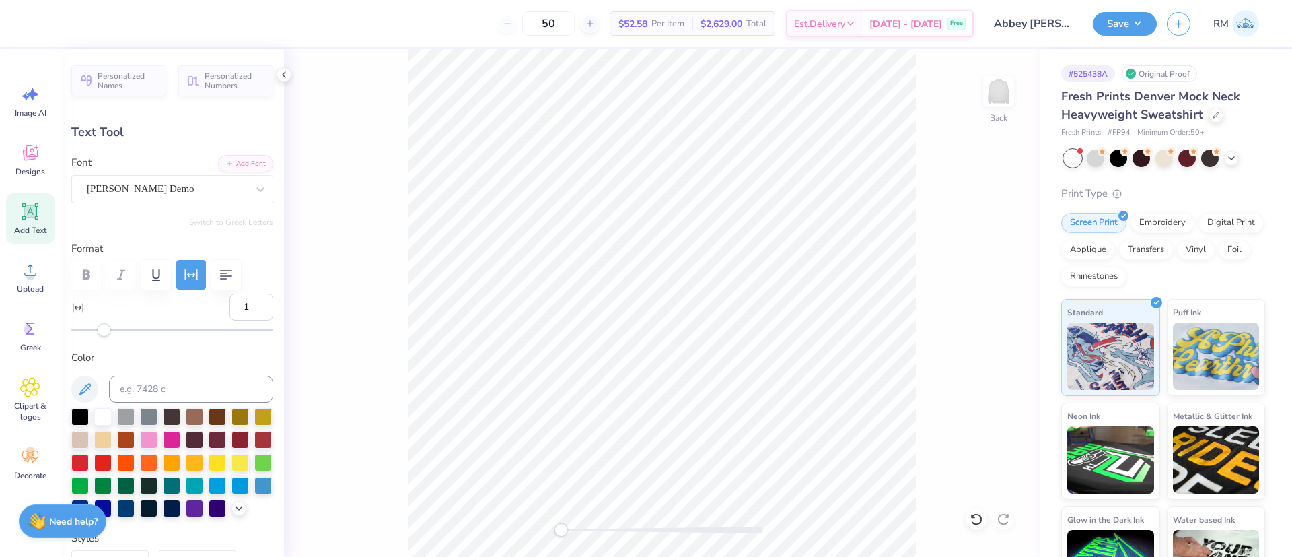
drag, startPoint x: 241, startPoint y: 303, endPoint x: 208, endPoint y: 301, distance: 33.0
click at [208, 301] on div "1" at bounding box center [172, 314] width 202 height 43
type input "0"
click at [1127, 20] on button "Save" at bounding box center [1125, 22] width 64 height 24
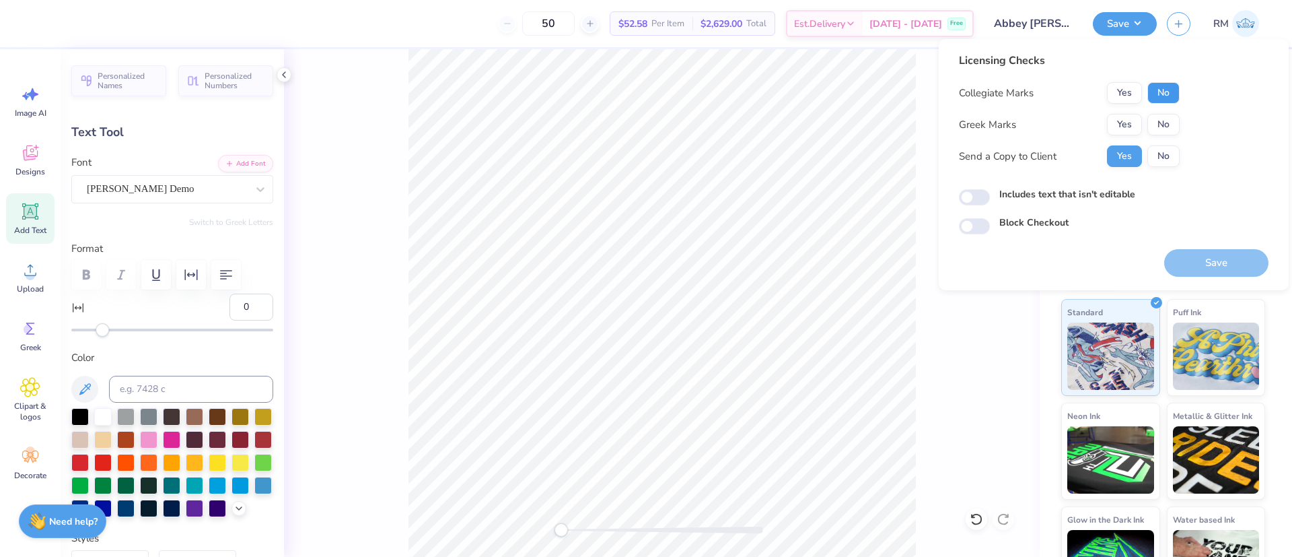
click at [1173, 90] on button "No" at bounding box center [1163, 93] width 32 height 22
click at [1154, 133] on button "No" at bounding box center [1163, 125] width 32 height 22
click at [1188, 264] on button "Save" at bounding box center [1216, 263] width 104 height 28
